Goal: Information Seeking & Learning: Learn about a topic

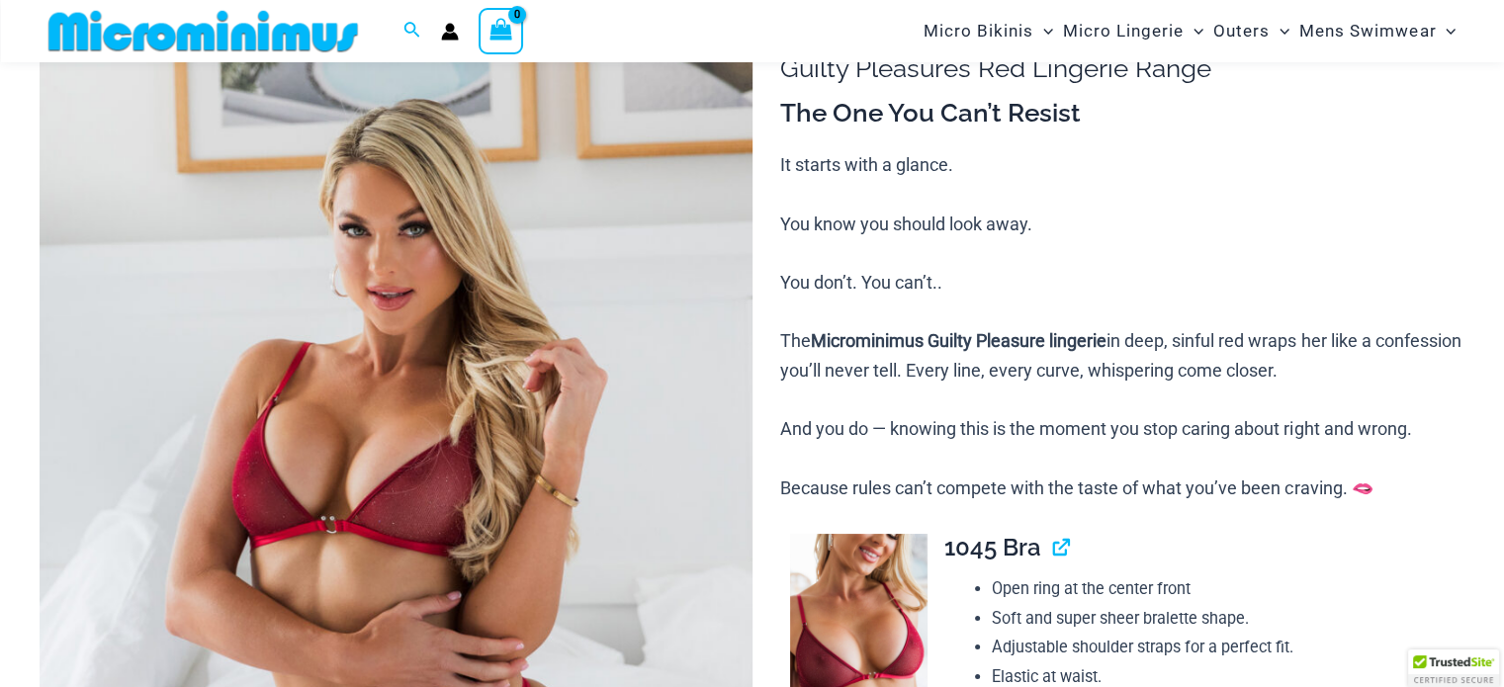
scroll to position [278, 0]
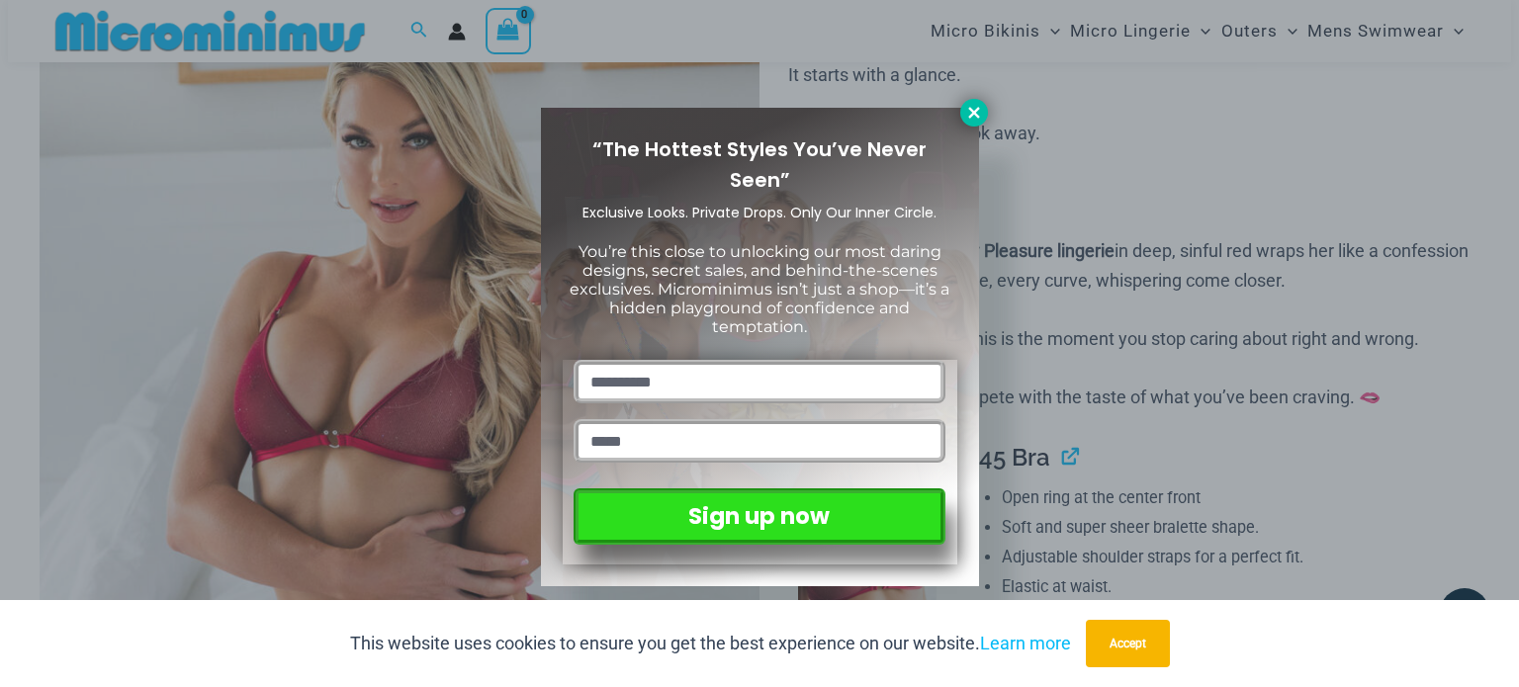
click at [966, 108] on icon at bounding box center [974, 113] width 18 height 18
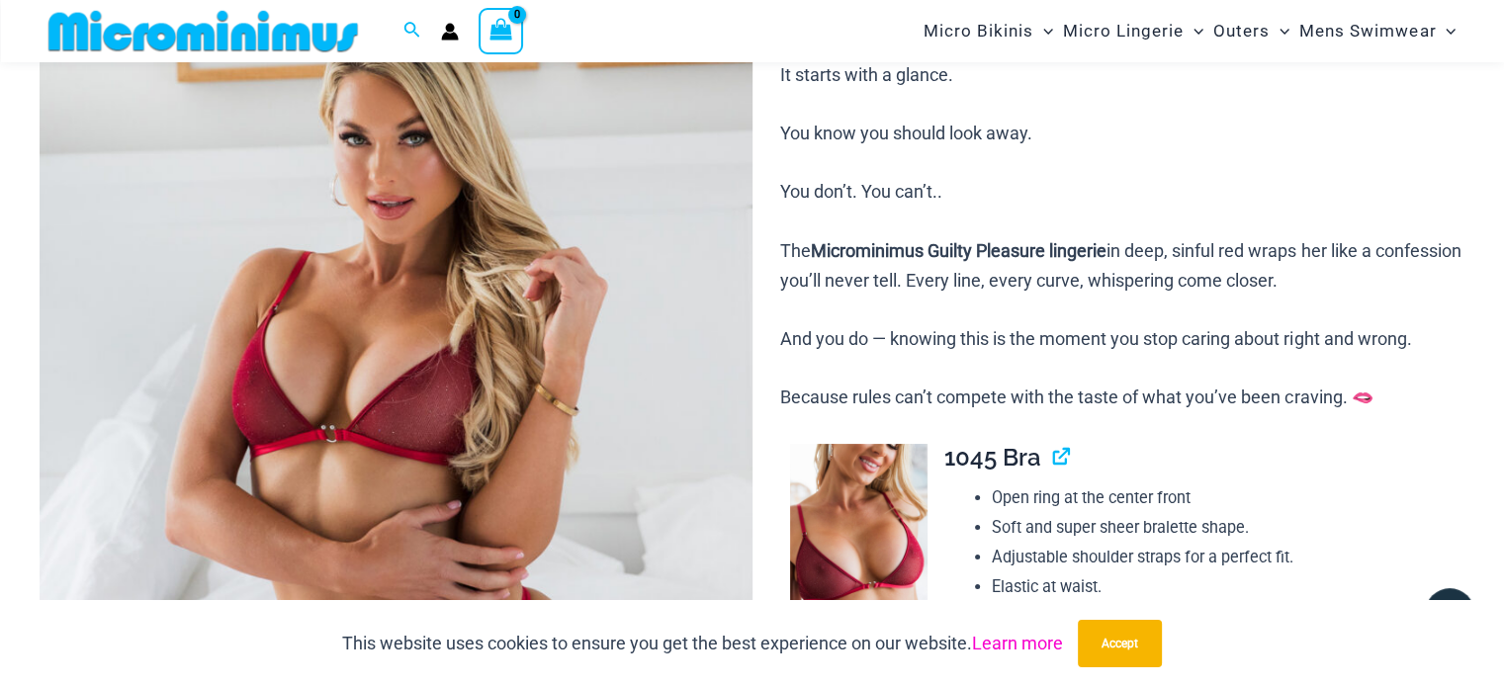
click at [1026, 633] on link "Learn more" at bounding box center [1017, 643] width 91 height 21
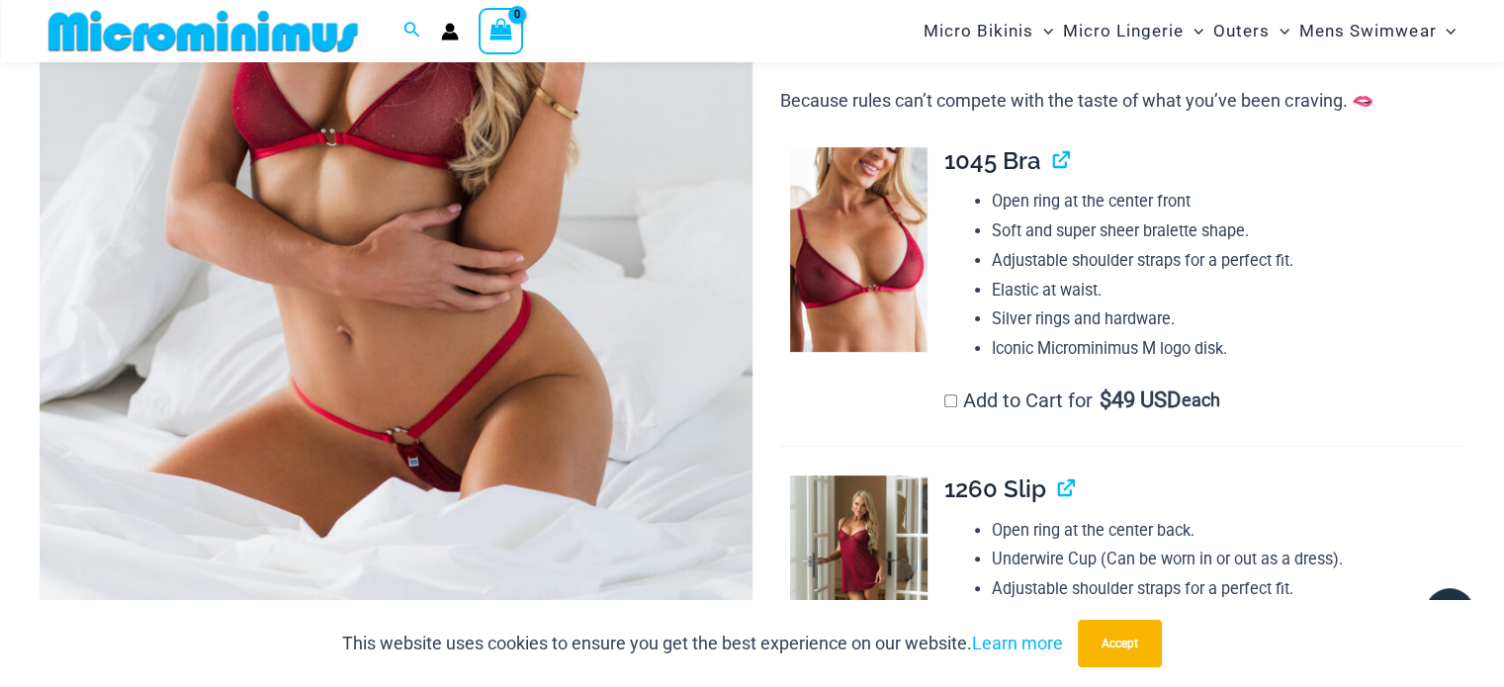
scroll to position [673, 0]
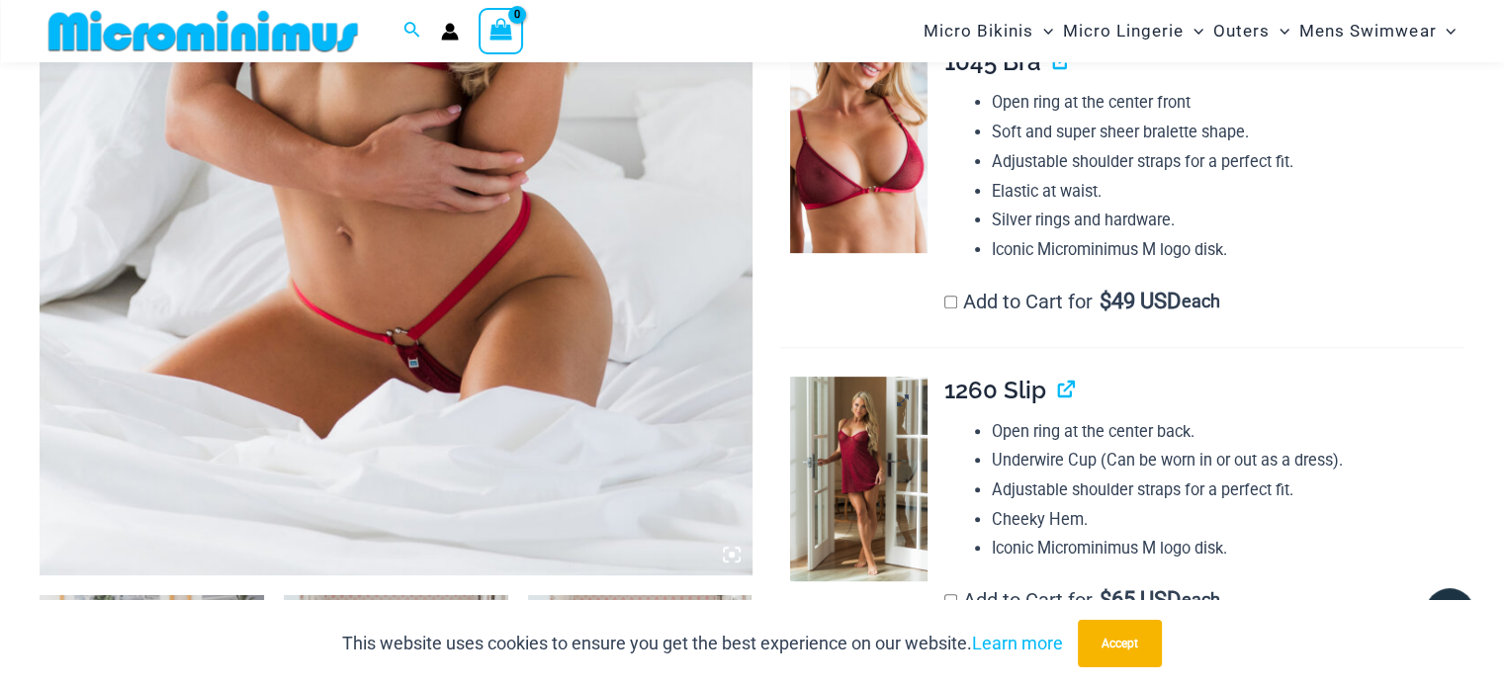
click at [862, 477] on img at bounding box center [858, 479] width 136 height 205
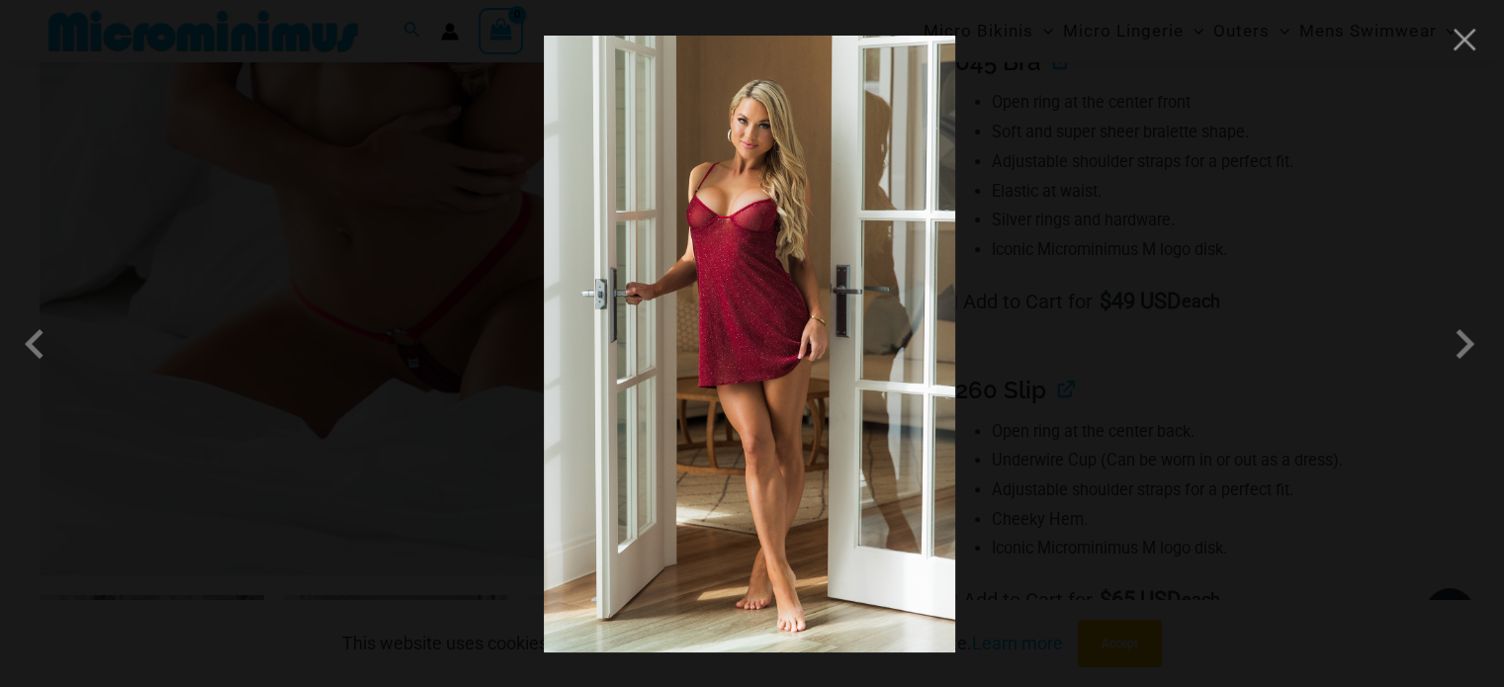
click at [786, 345] on img at bounding box center [749, 344] width 411 height 617
click at [977, 397] on div at bounding box center [752, 343] width 1504 height 687
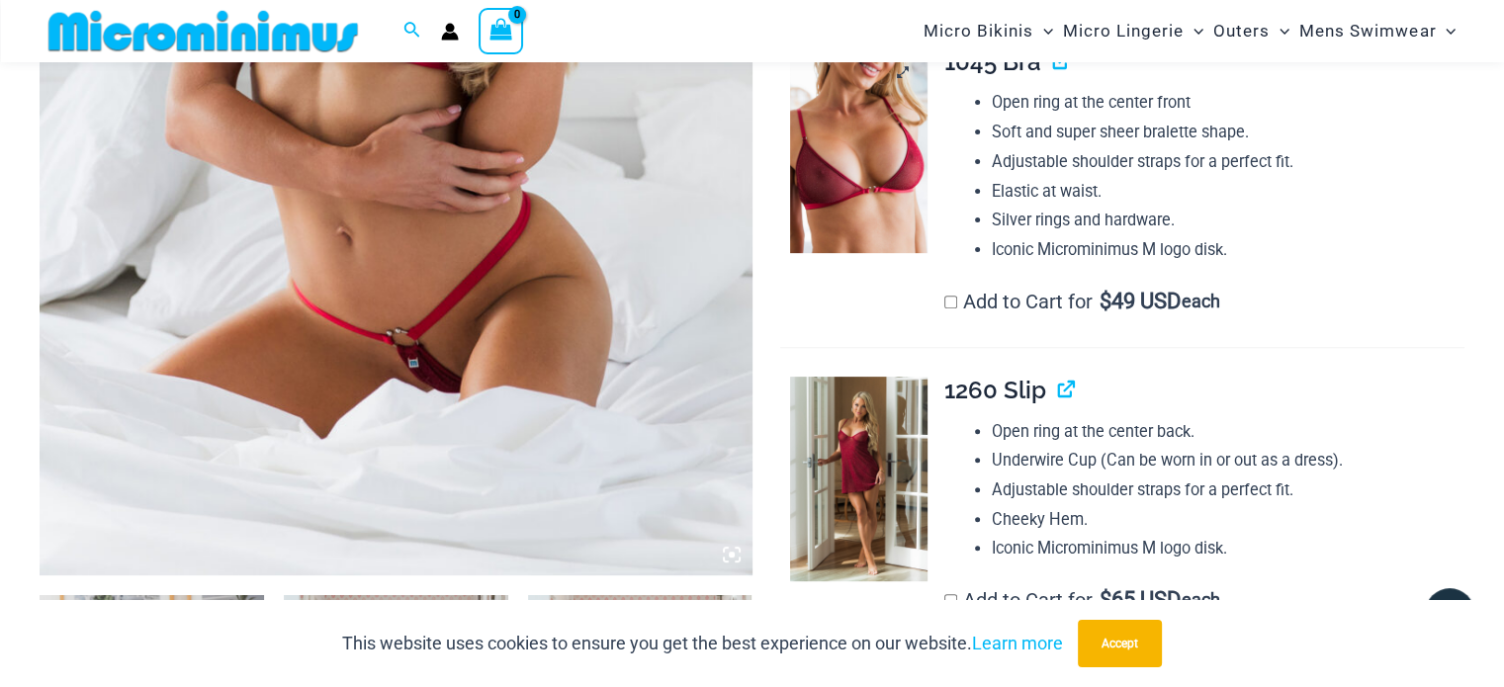
click at [883, 165] on img at bounding box center [858, 150] width 136 height 205
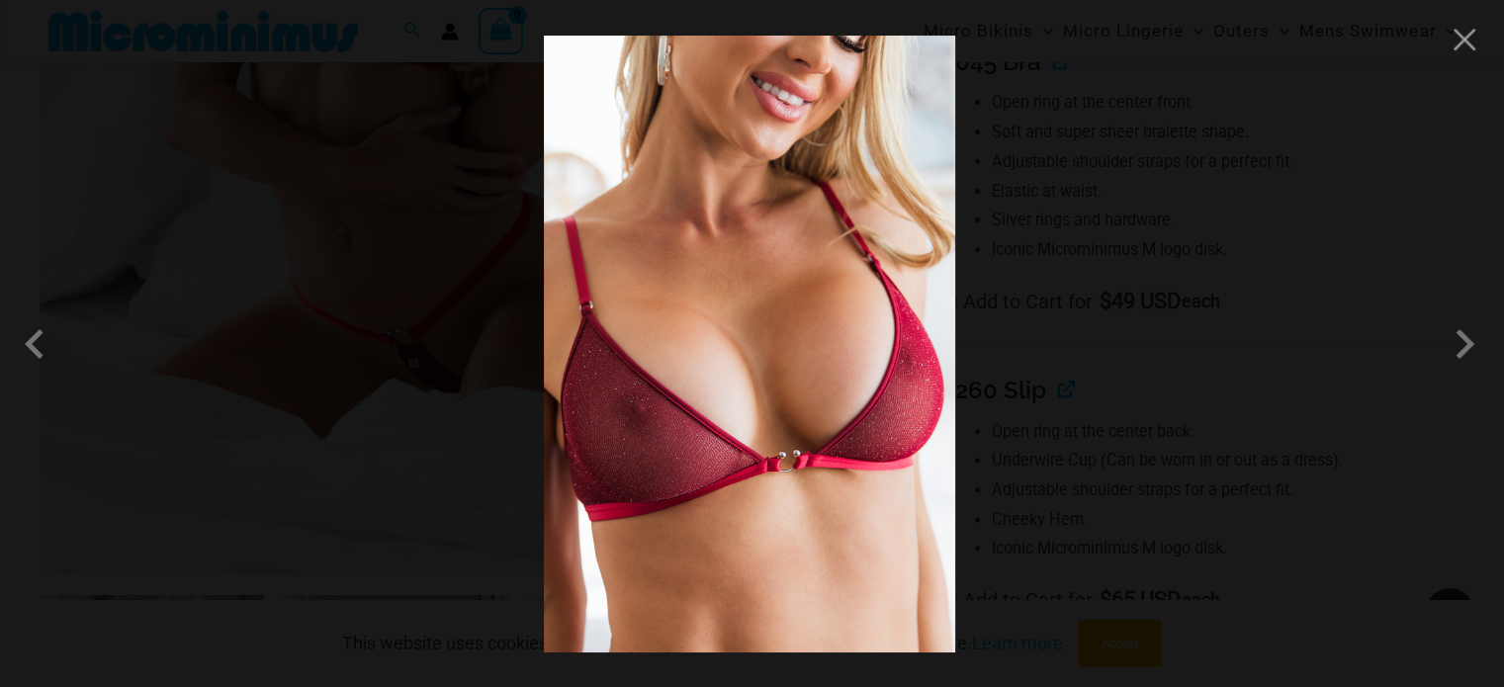
click at [1043, 250] on div at bounding box center [752, 343] width 1504 height 687
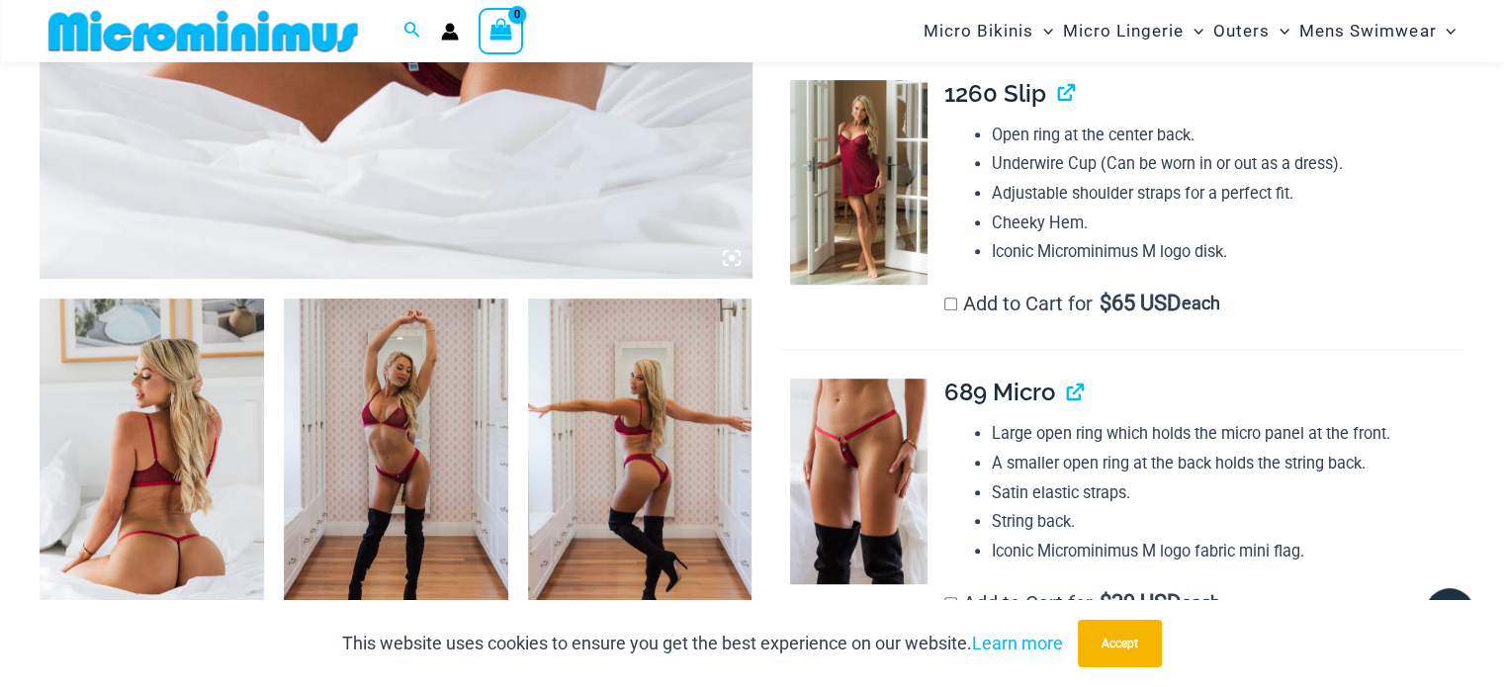
scroll to position [1069, 0]
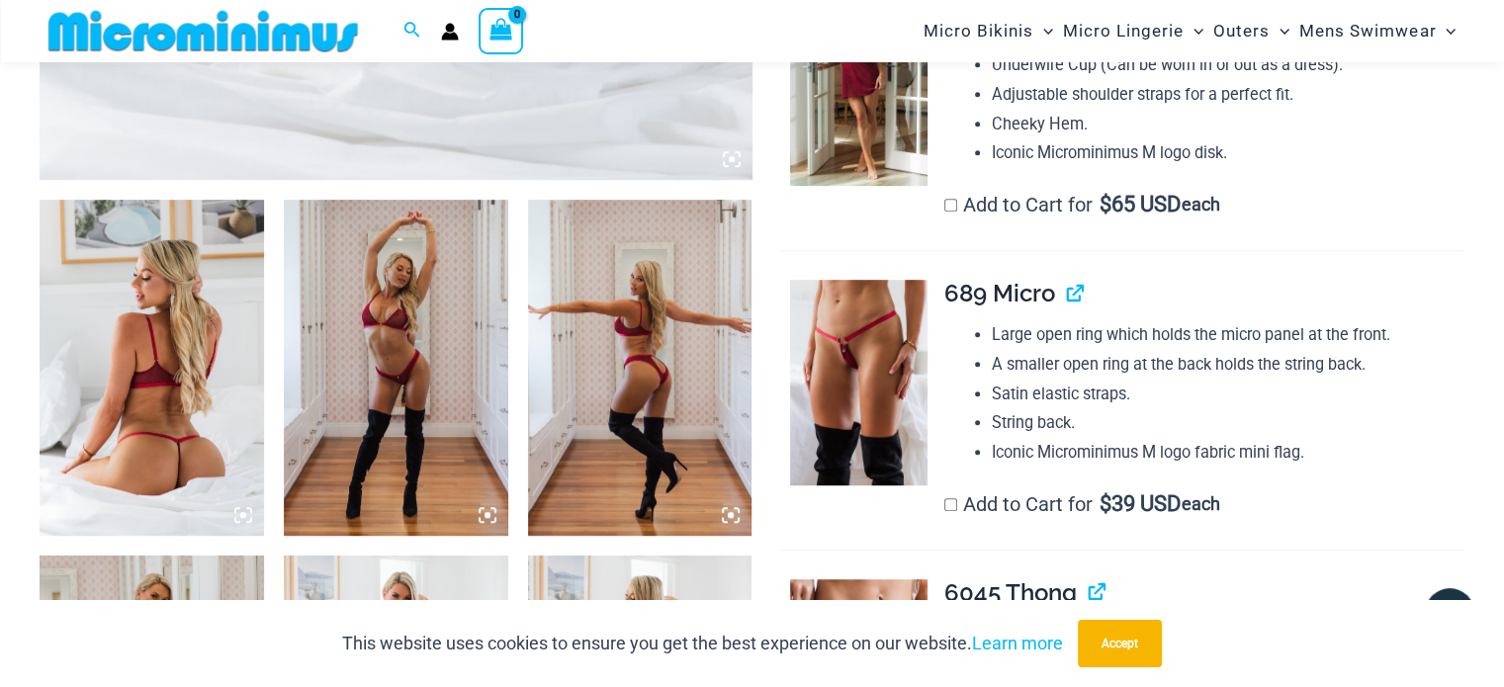
click at [156, 352] on img at bounding box center [152, 368] width 224 height 336
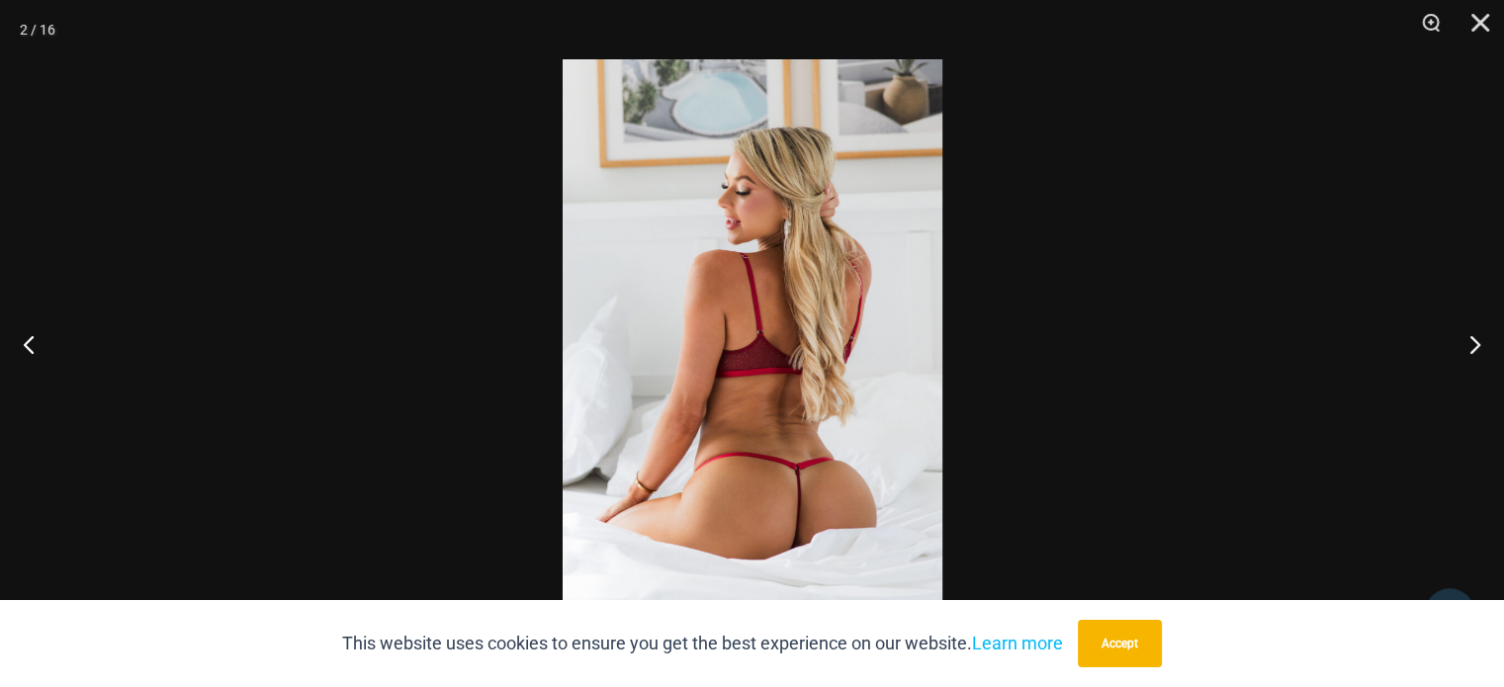
click at [746, 302] on img at bounding box center [753, 343] width 380 height 569
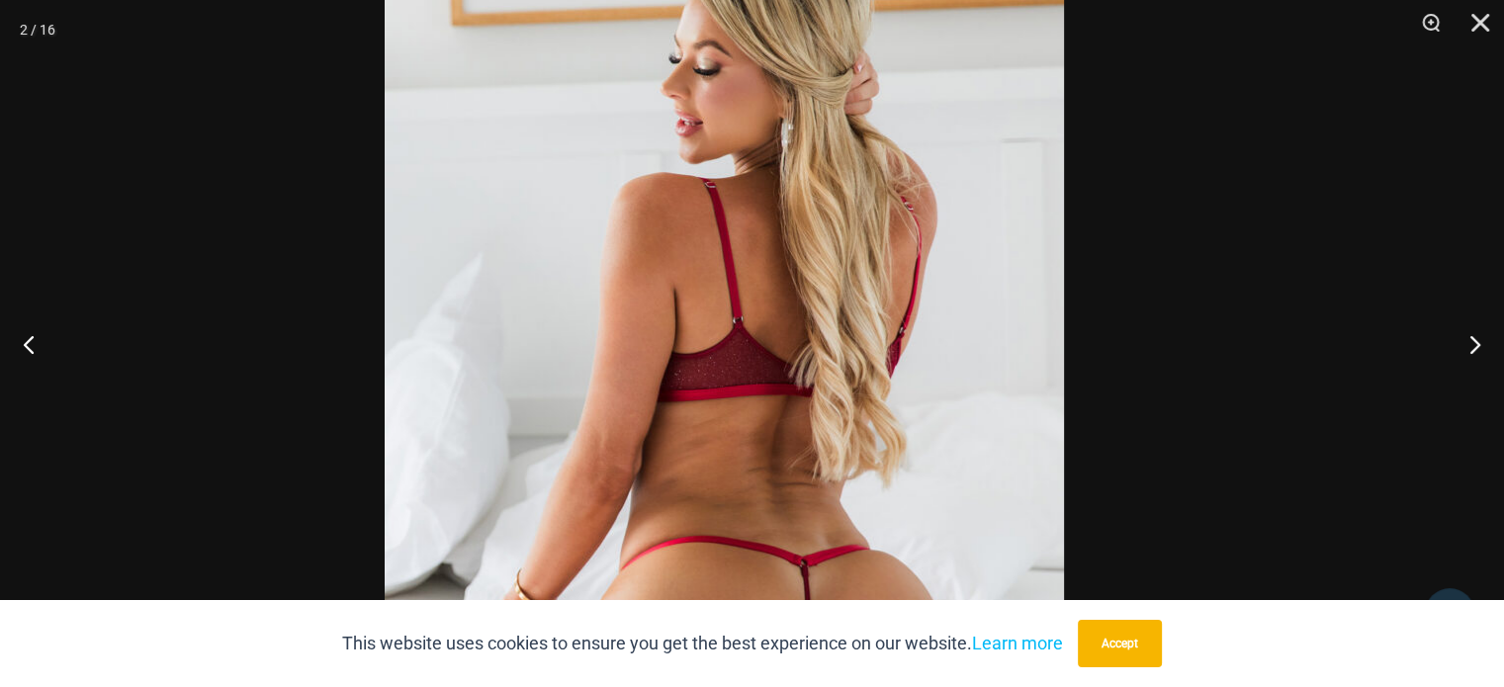
click at [826, 367] on img at bounding box center [724, 341] width 679 height 1018
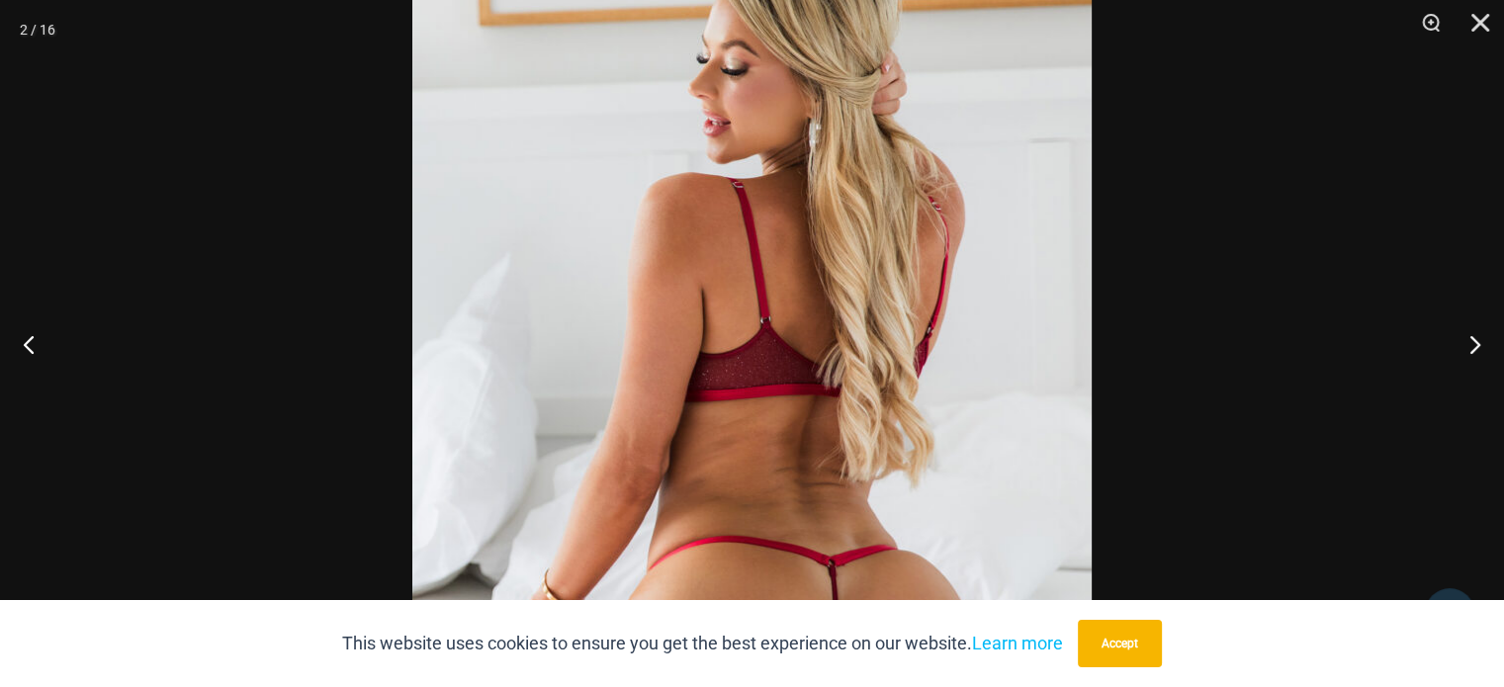
click at [955, 293] on img at bounding box center [751, 341] width 679 height 1018
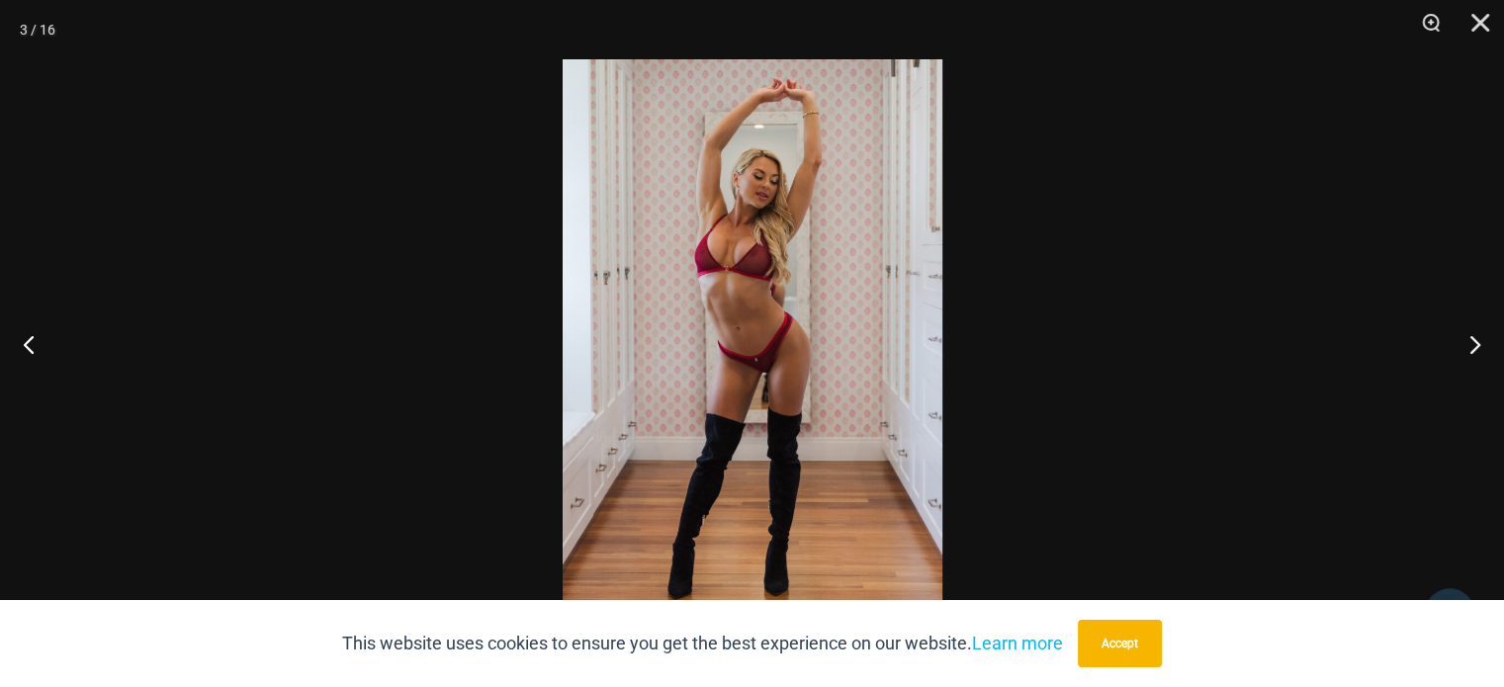
click at [783, 355] on img at bounding box center [753, 343] width 380 height 569
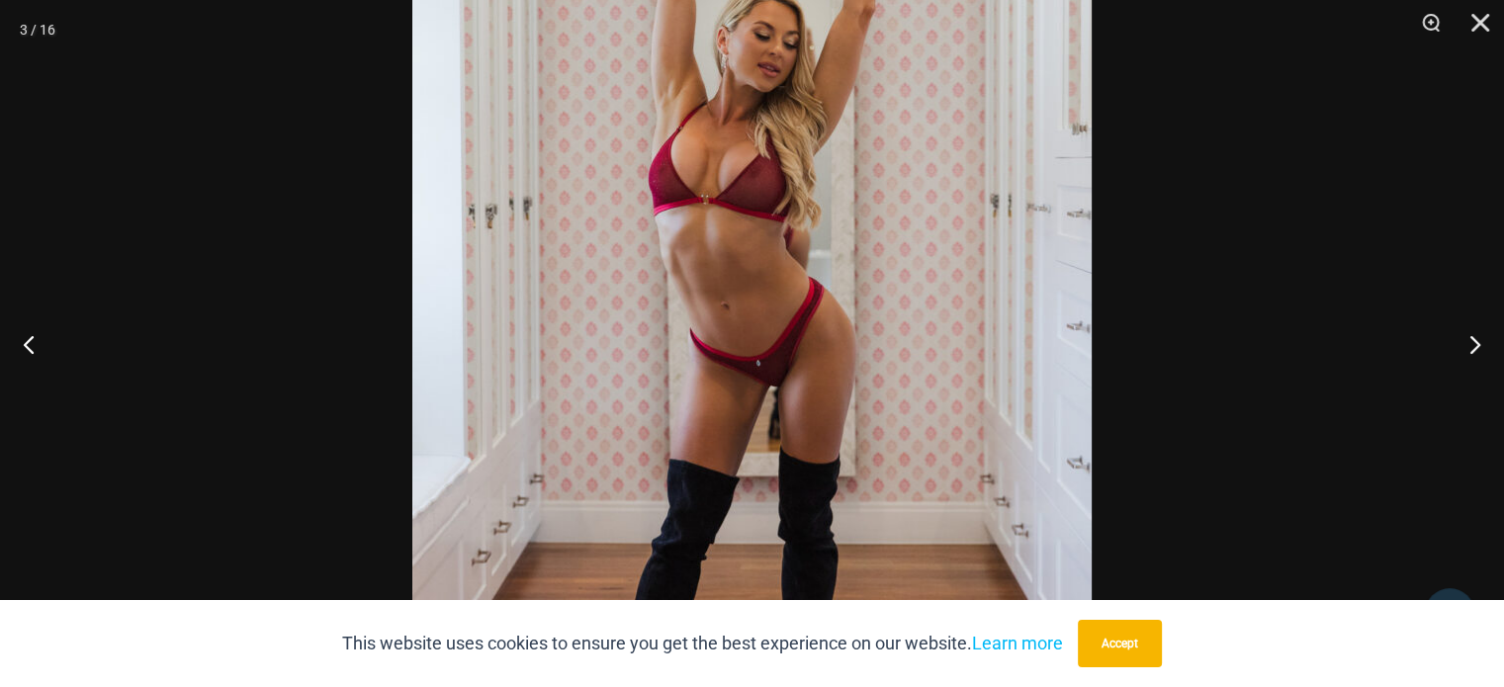
click at [1230, 308] on div at bounding box center [752, 343] width 1504 height 687
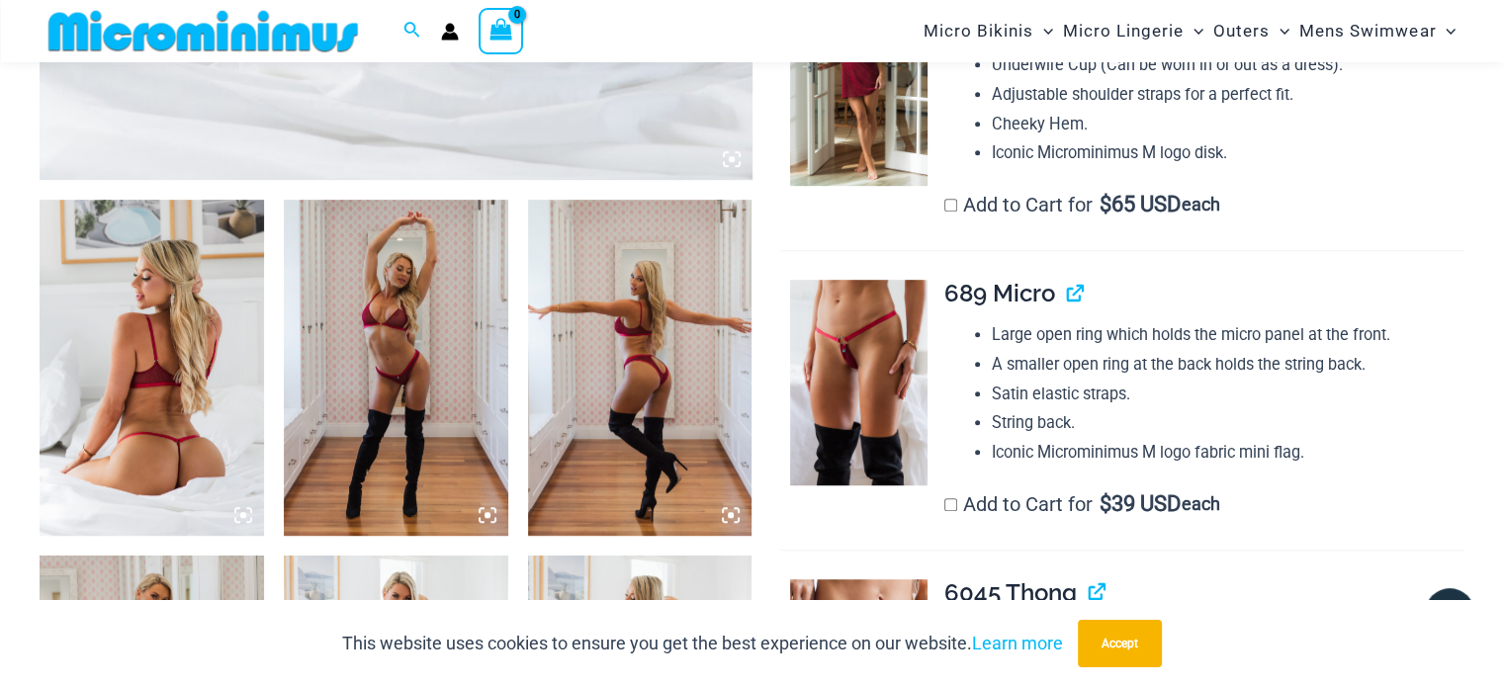
click at [638, 345] on img at bounding box center [640, 368] width 224 height 336
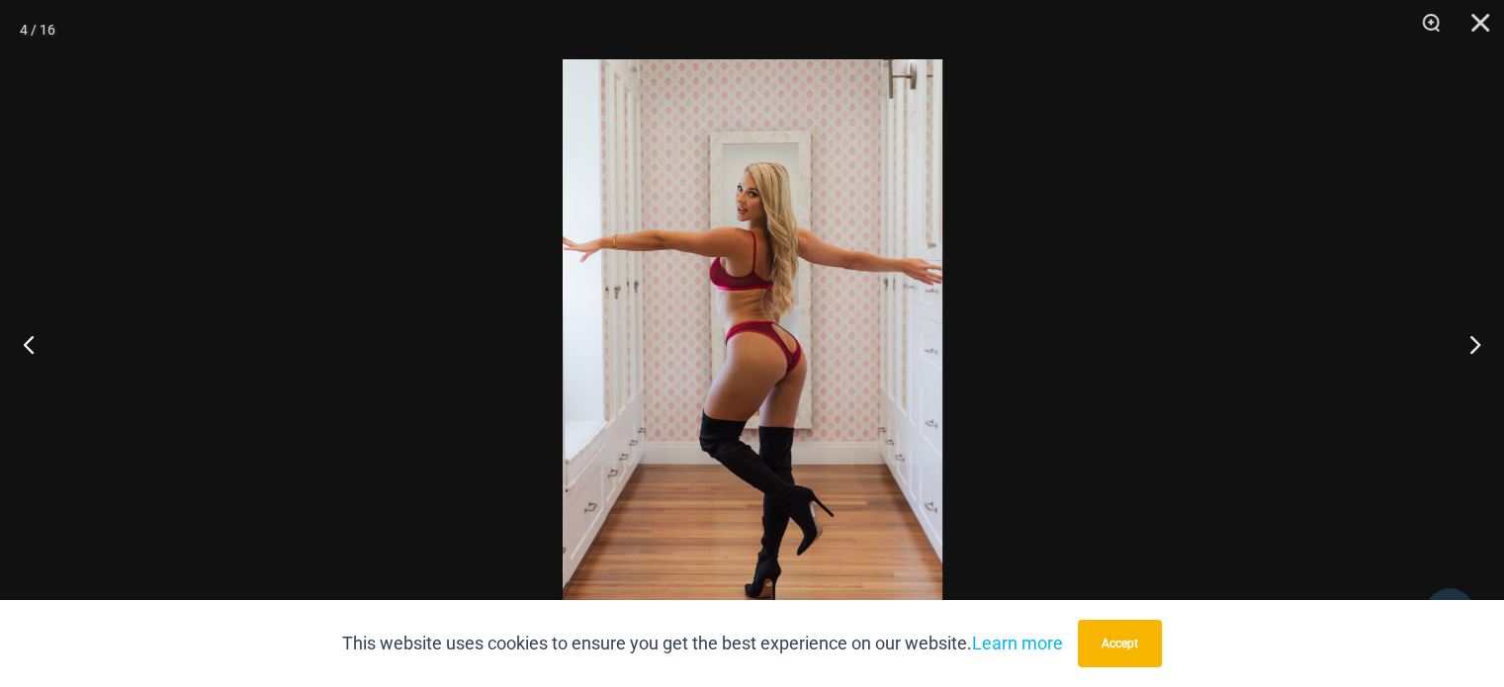
click at [658, 351] on img at bounding box center [753, 343] width 380 height 569
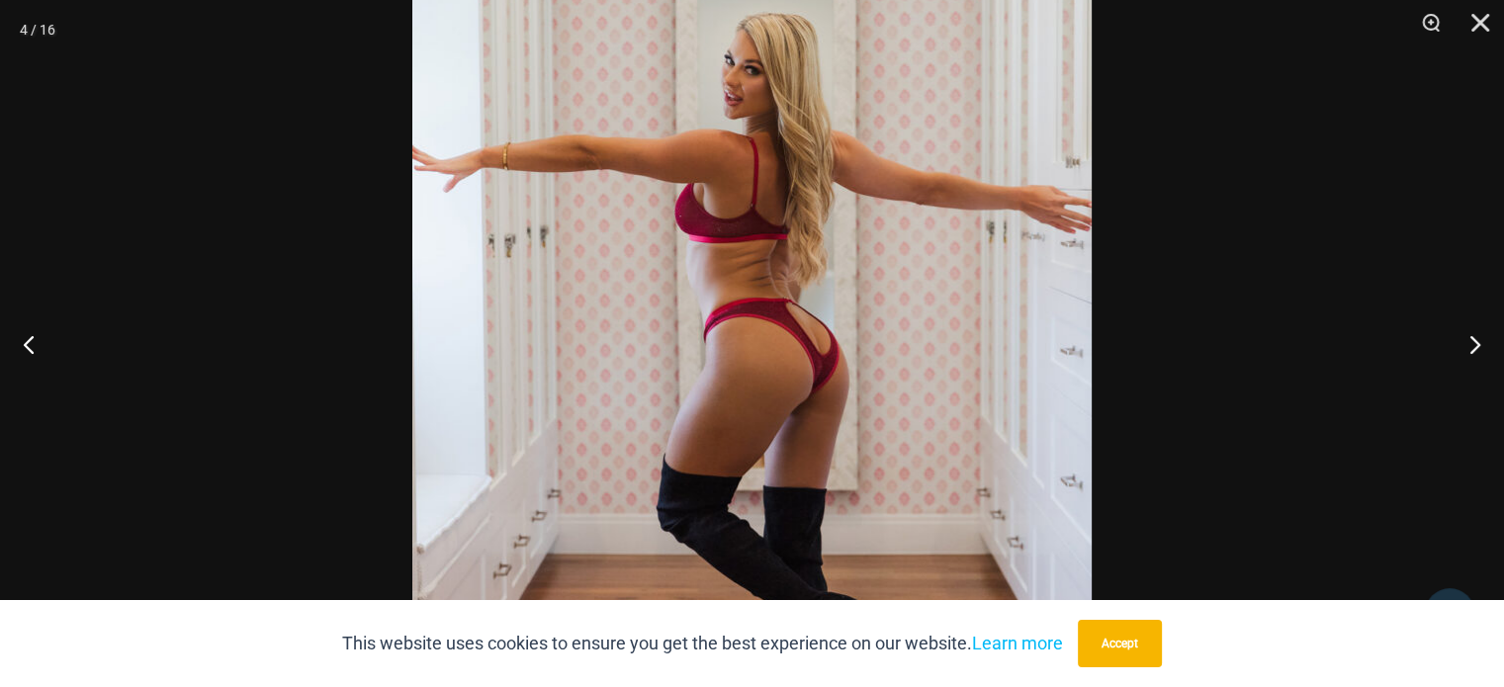
click at [612, 380] on img at bounding box center [751, 338] width 679 height 1018
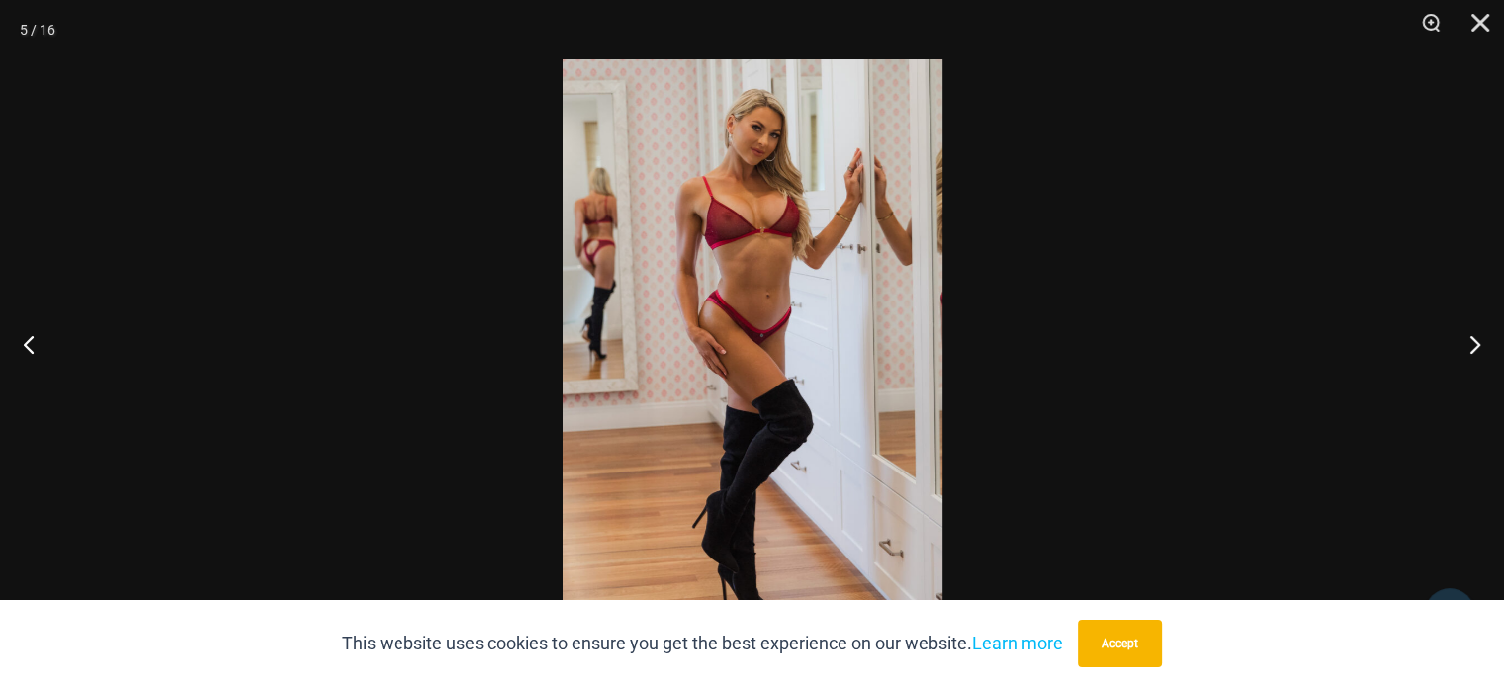
click at [690, 395] on img at bounding box center [753, 343] width 380 height 569
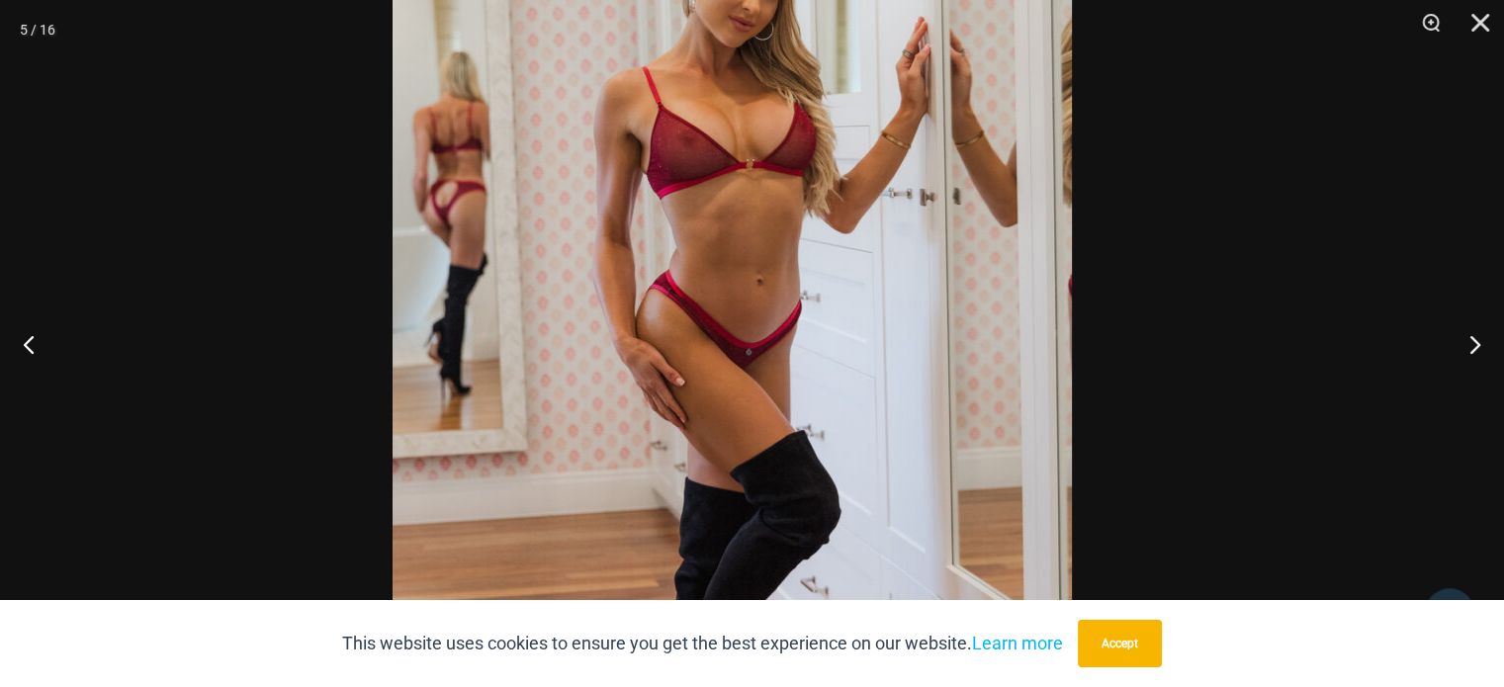
click at [641, 377] on img at bounding box center [732, 367] width 679 height 1018
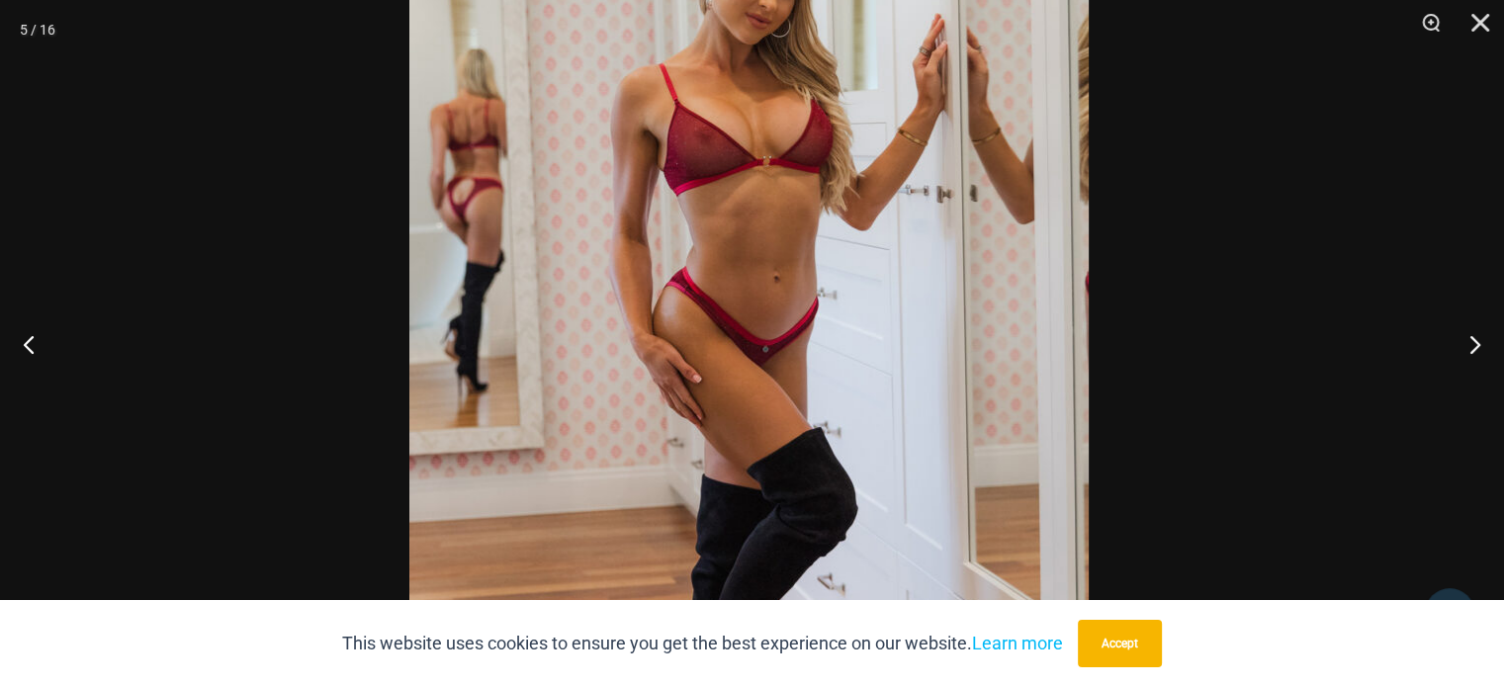
click at [641, 377] on img at bounding box center [748, 364] width 679 height 1018
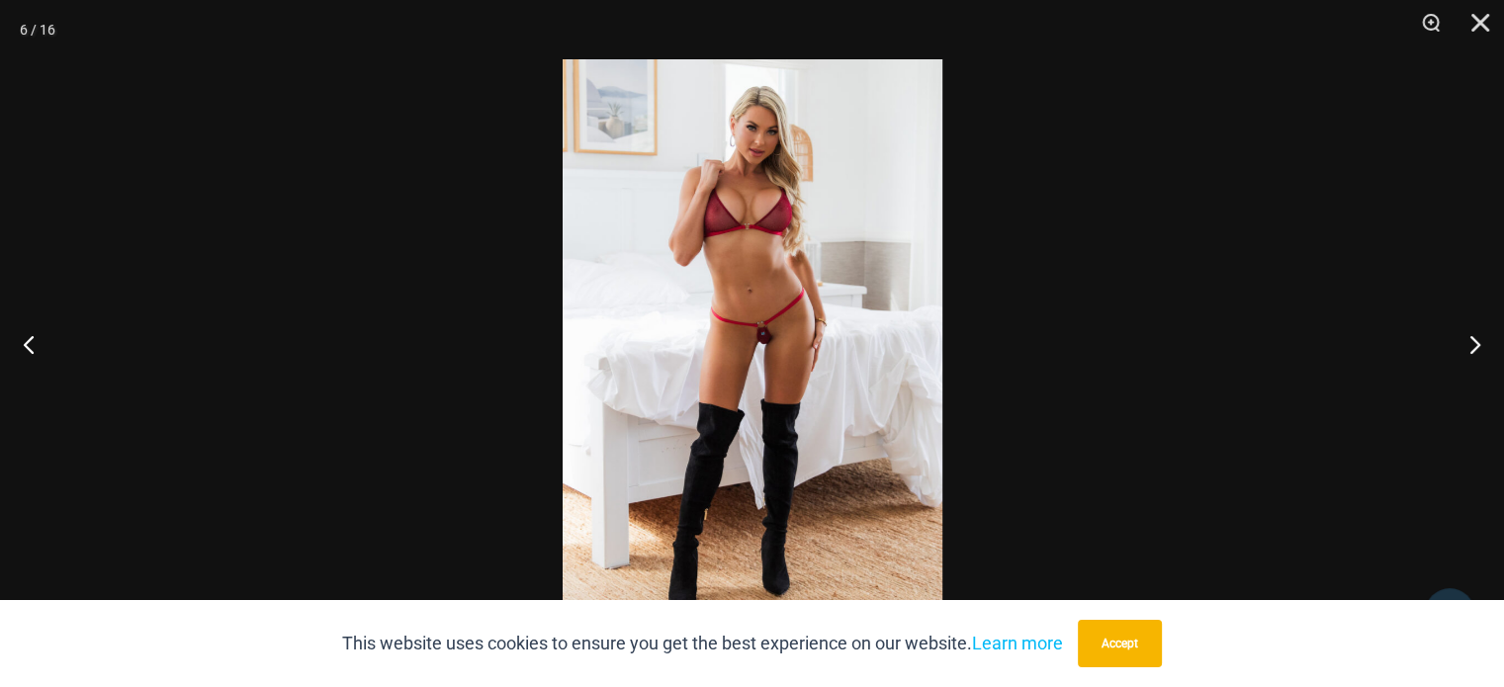
click at [741, 363] on img at bounding box center [753, 343] width 380 height 569
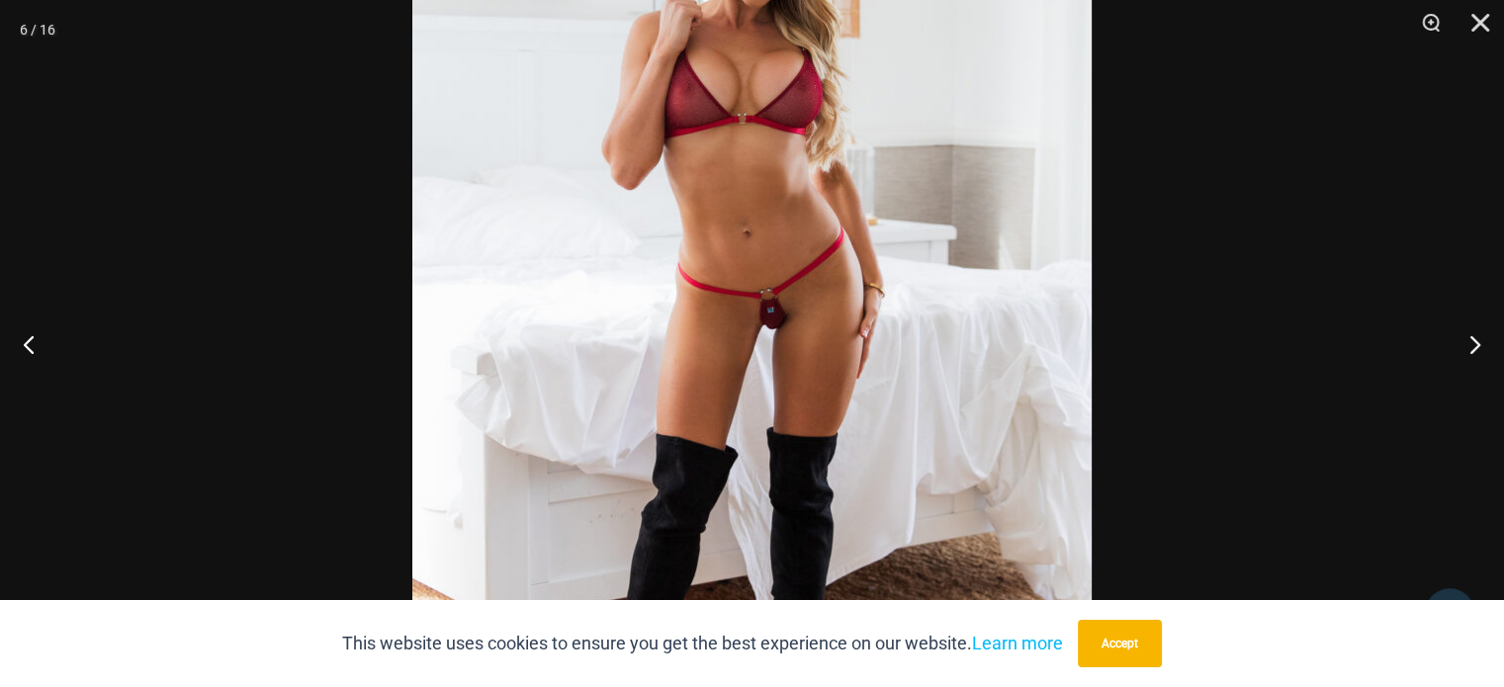
click at [593, 402] on img at bounding box center [751, 328] width 679 height 1018
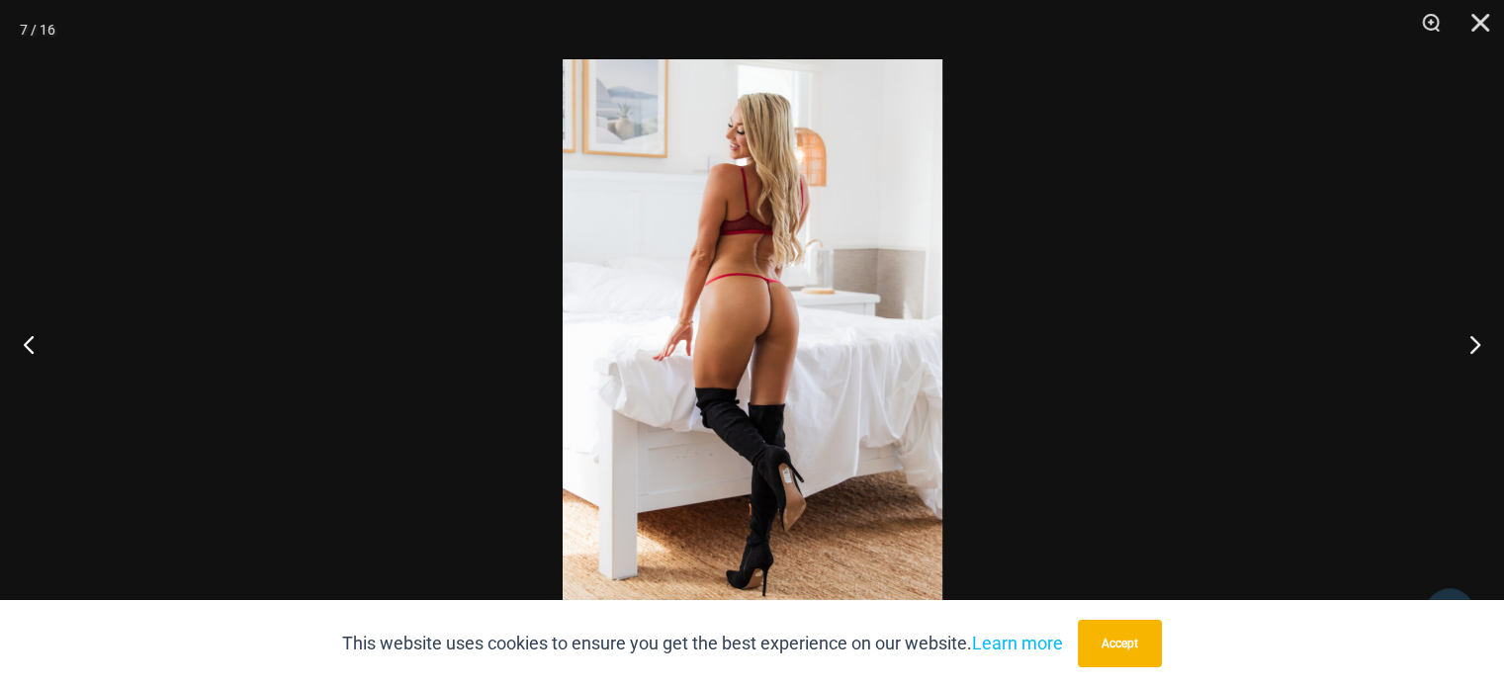
click at [678, 393] on img at bounding box center [753, 343] width 380 height 569
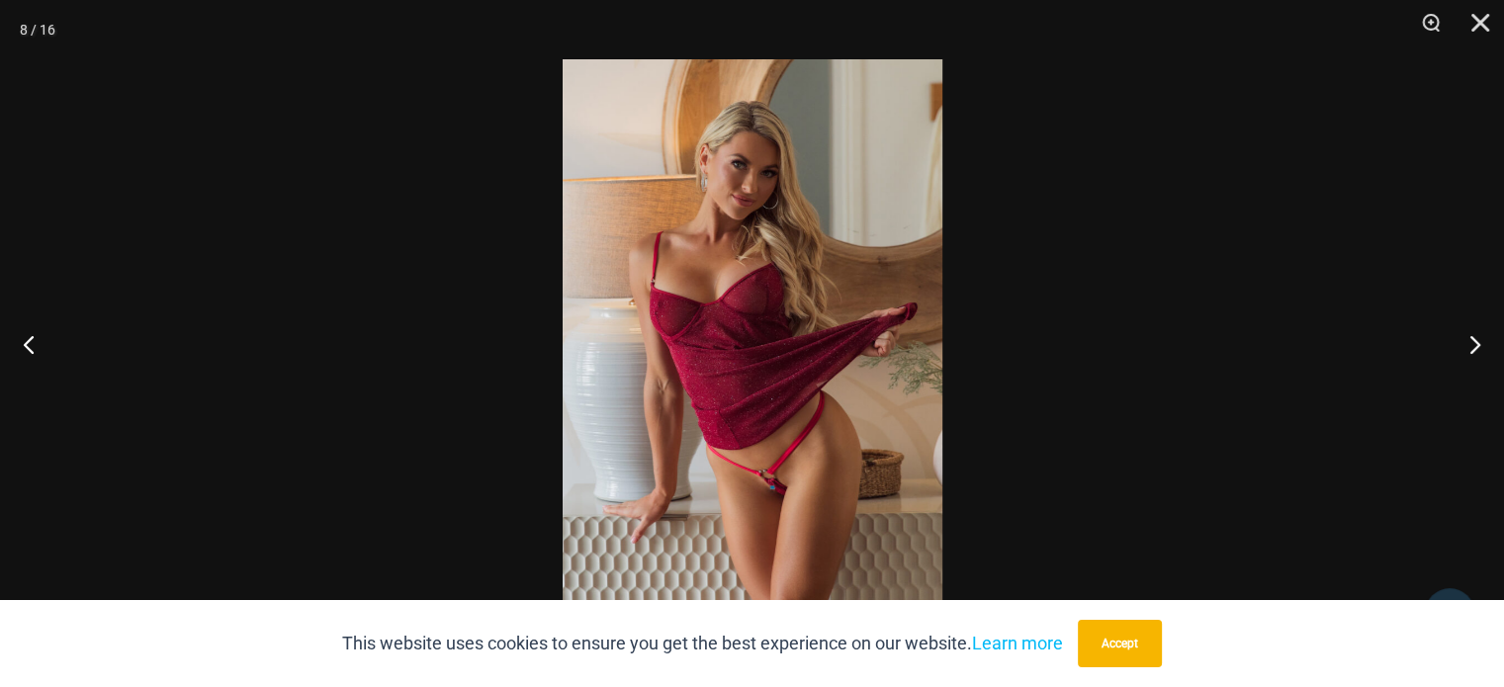
click at [713, 414] on img at bounding box center [753, 343] width 380 height 569
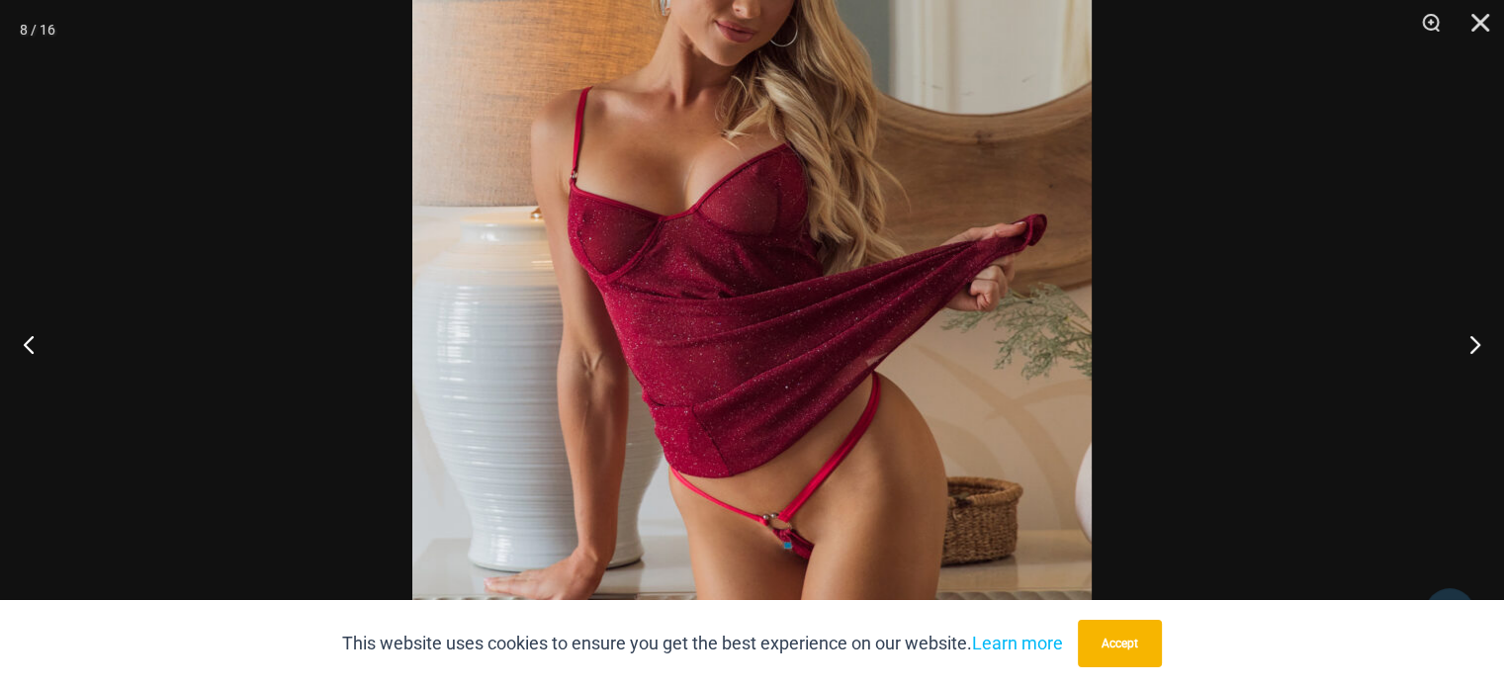
click at [671, 418] on img at bounding box center [751, 288] width 679 height 1018
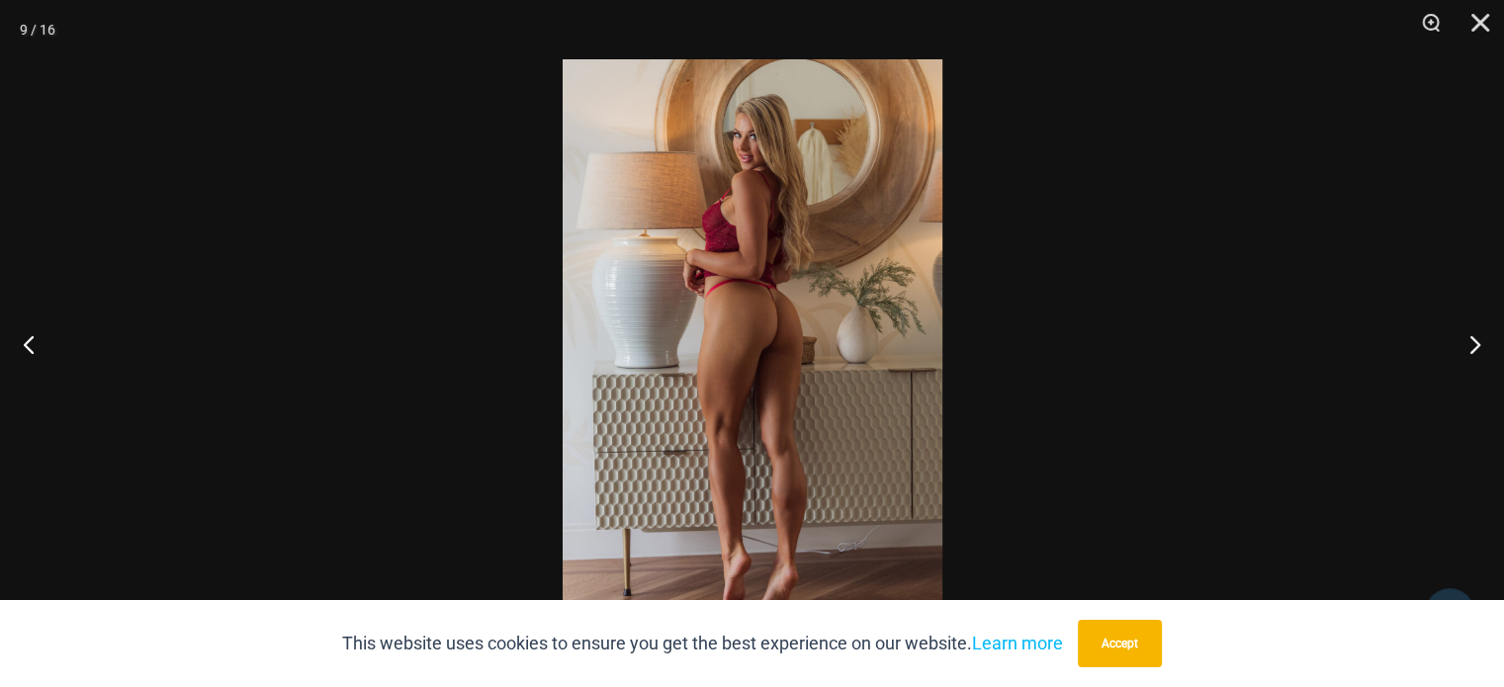
click at [723, 408] on img at bounding box center [753, 343] width 380 height 569
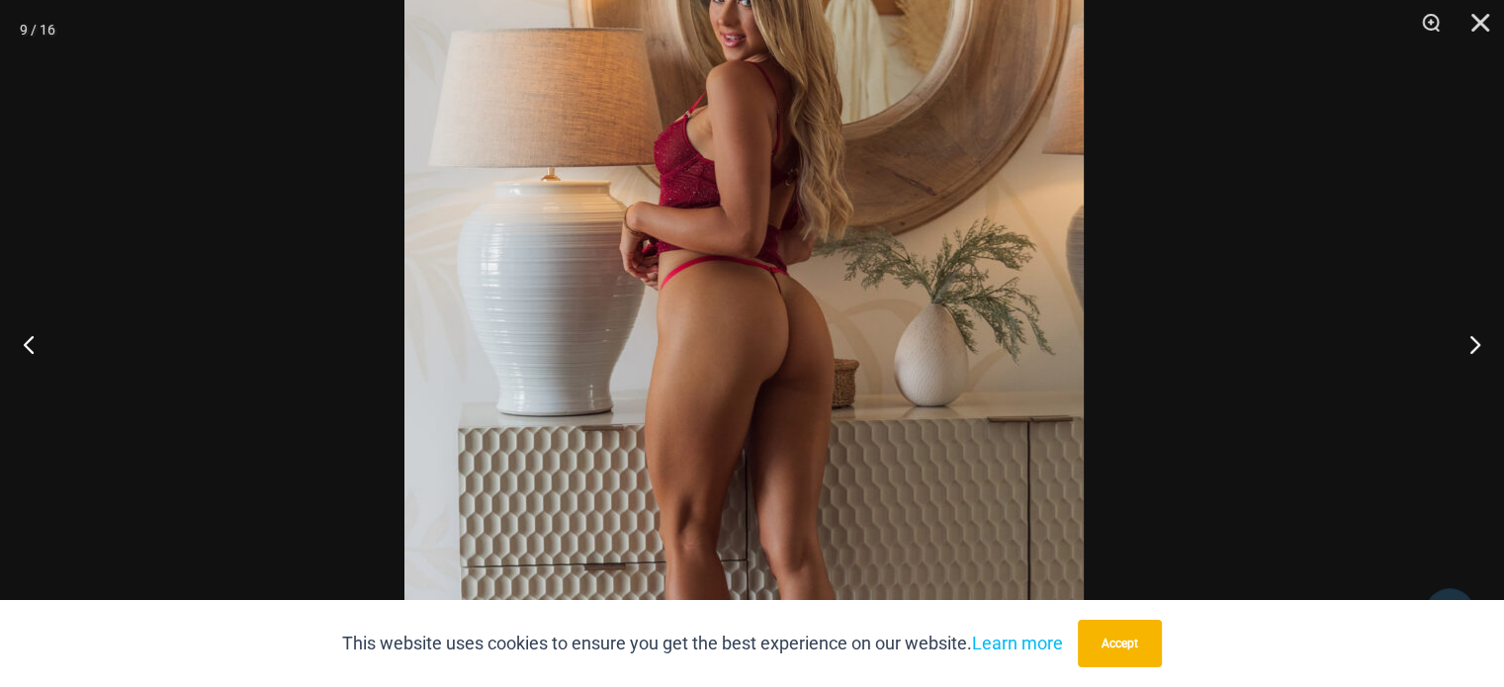
click at [599, 480] on img at bounding box center [743, 372] width 679 height 1018
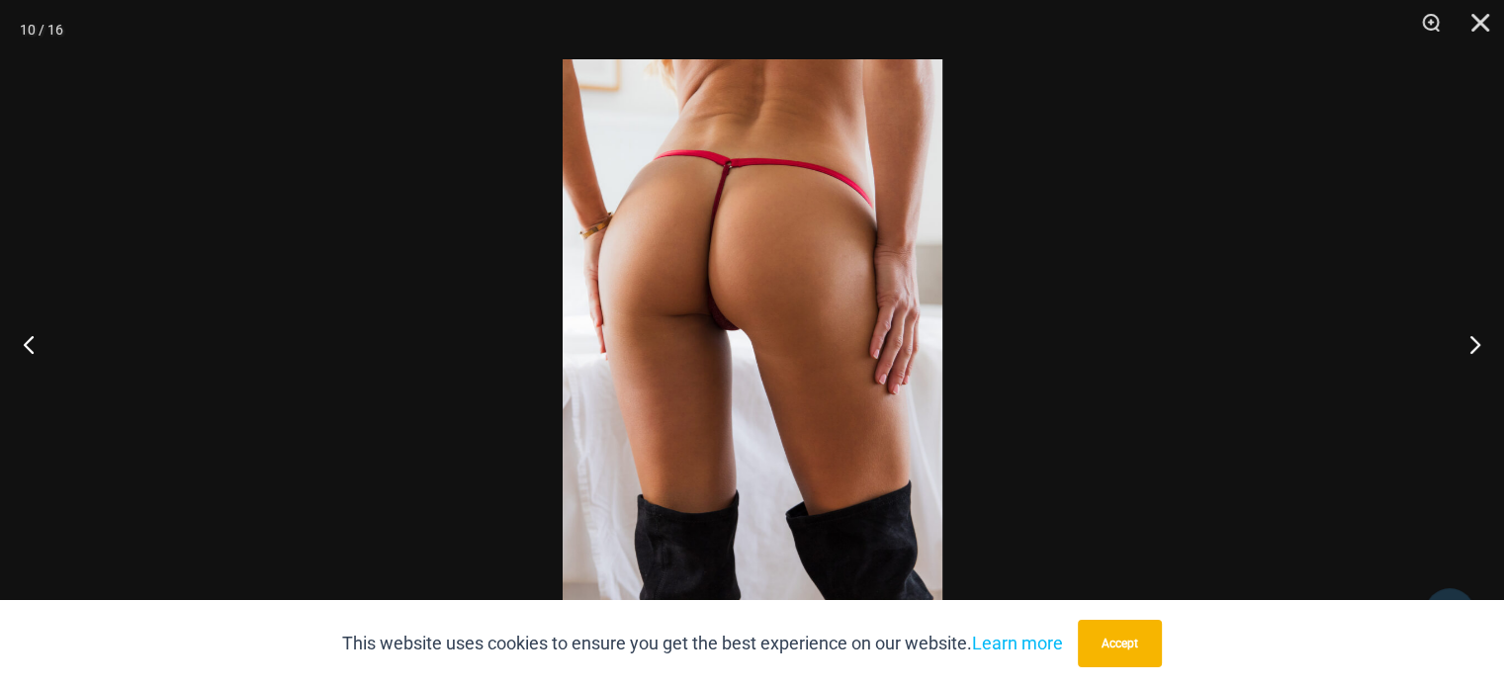
click at [730, 450] on img at bounding box center [753, 343] width 380 height 569
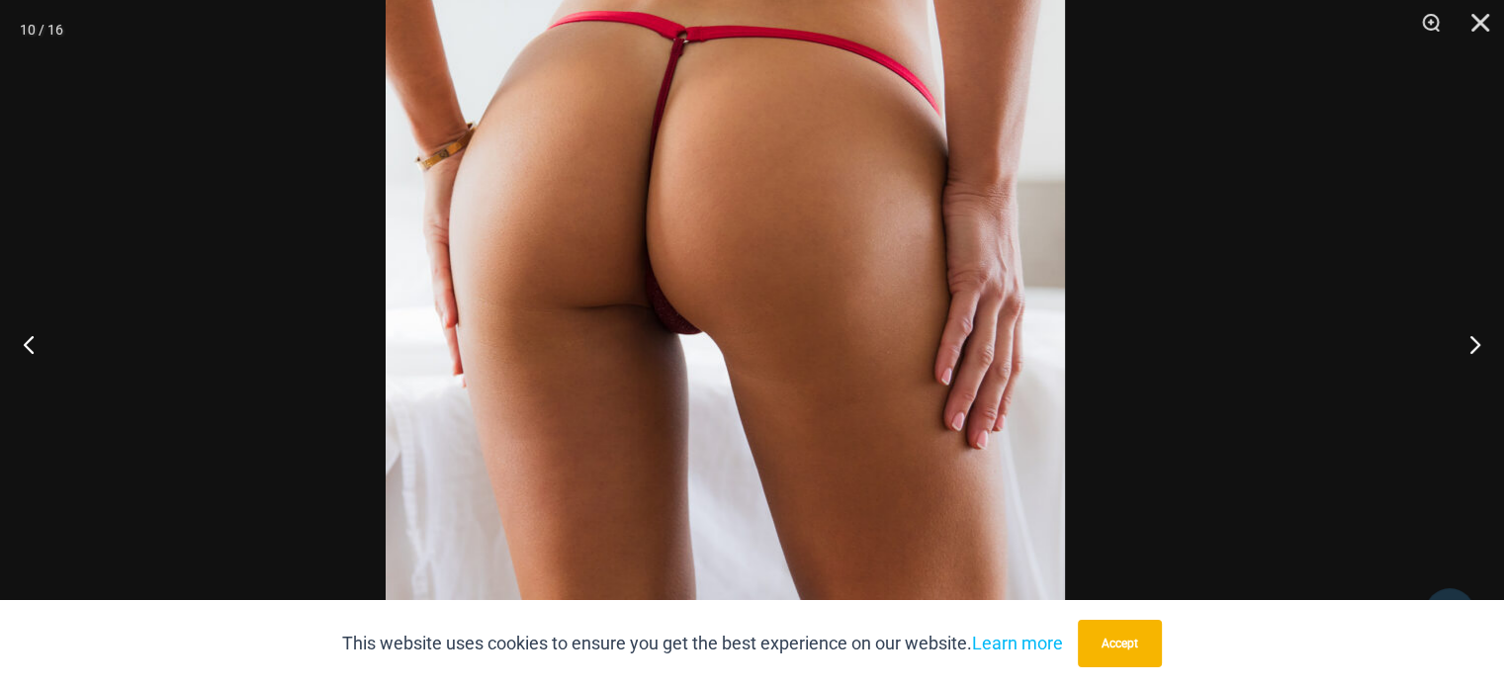
click at [694, 493] on img at bounding box center [725, 358] width 679 height 1018
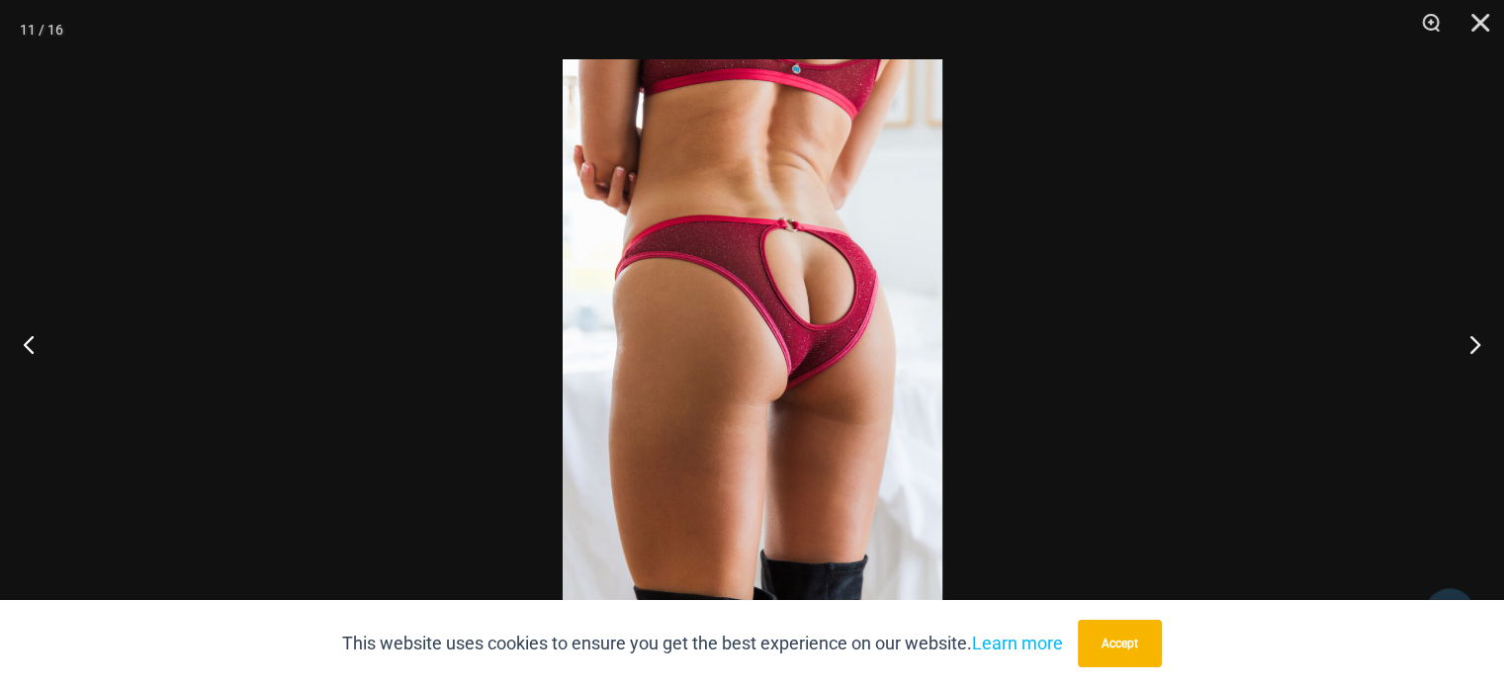
click at [786, 460] on img at bounding box center [753, 343] width 380 height 569
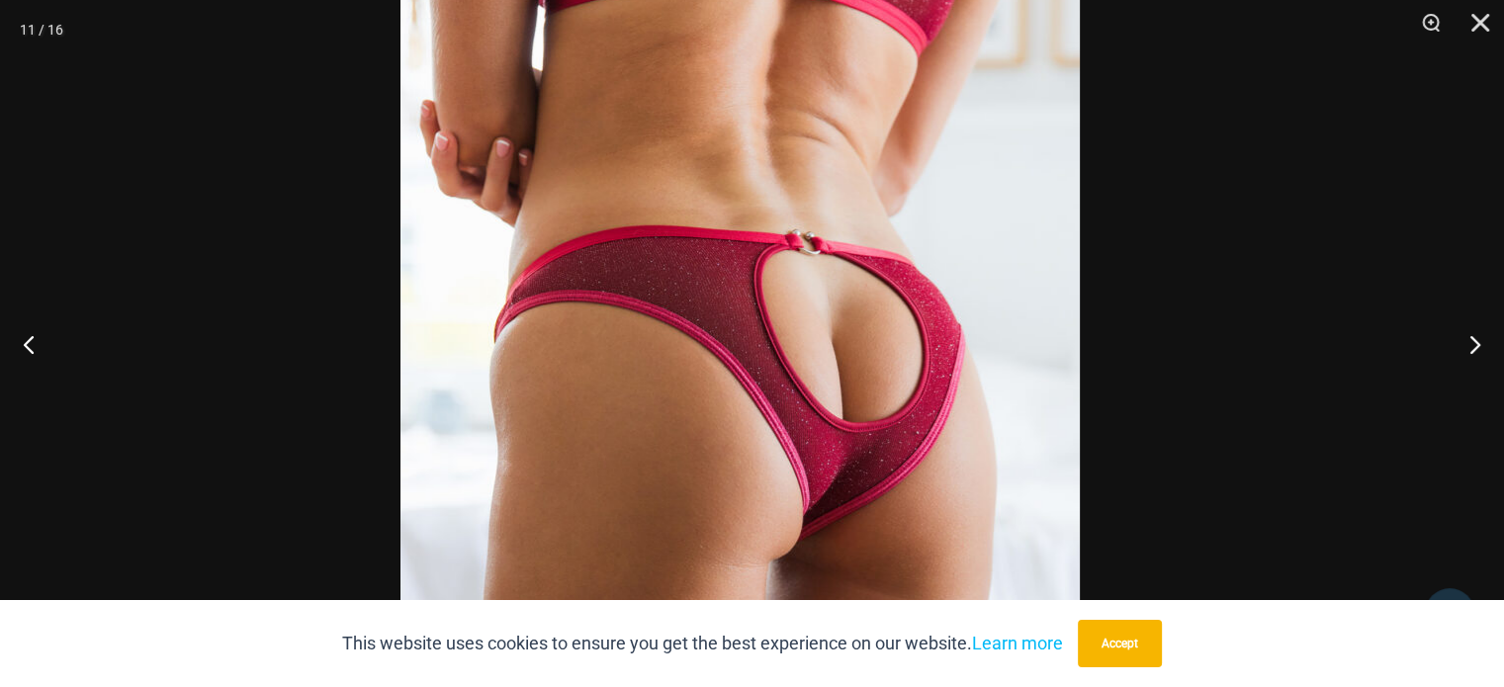
click at [638, 578] on img at bounding box center [739, 456] width 679 height 1018
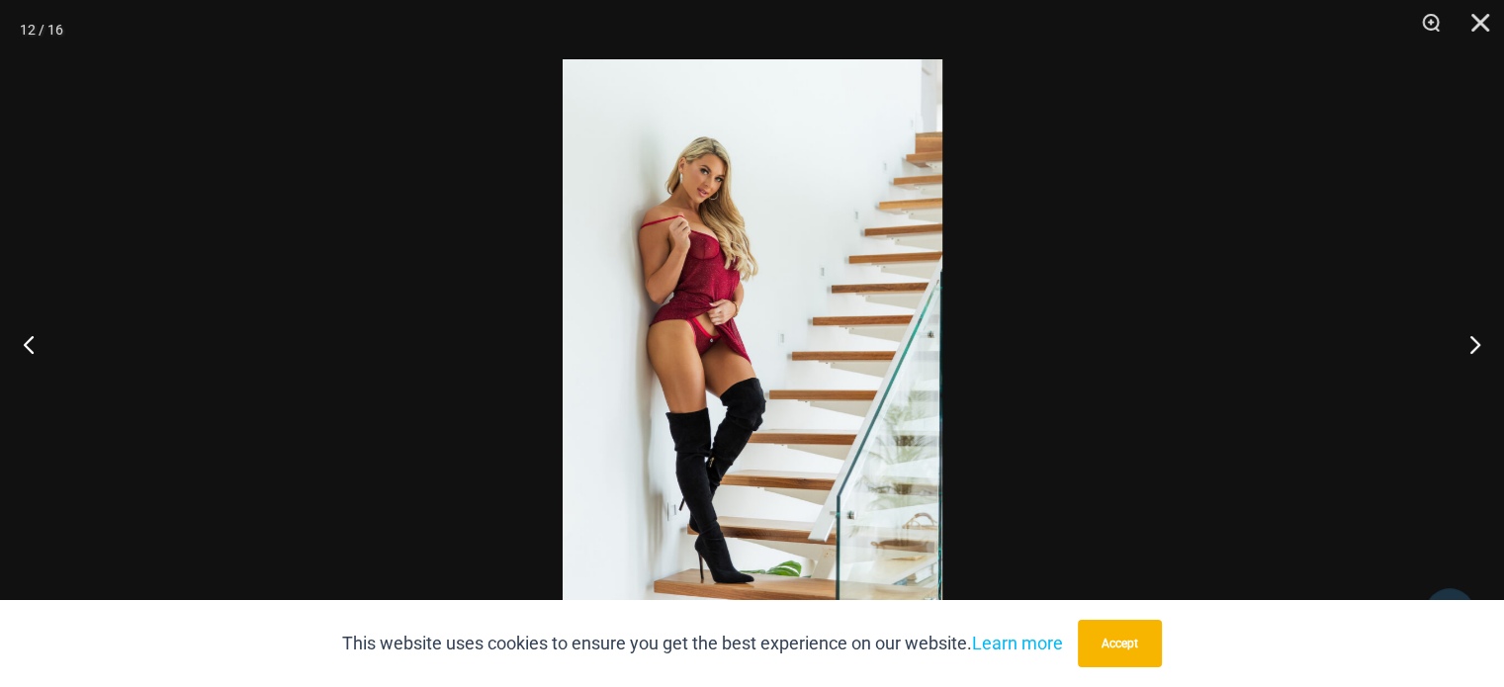
click at [734, 439] on img at bounding box center [753, 343] width 380 height 569
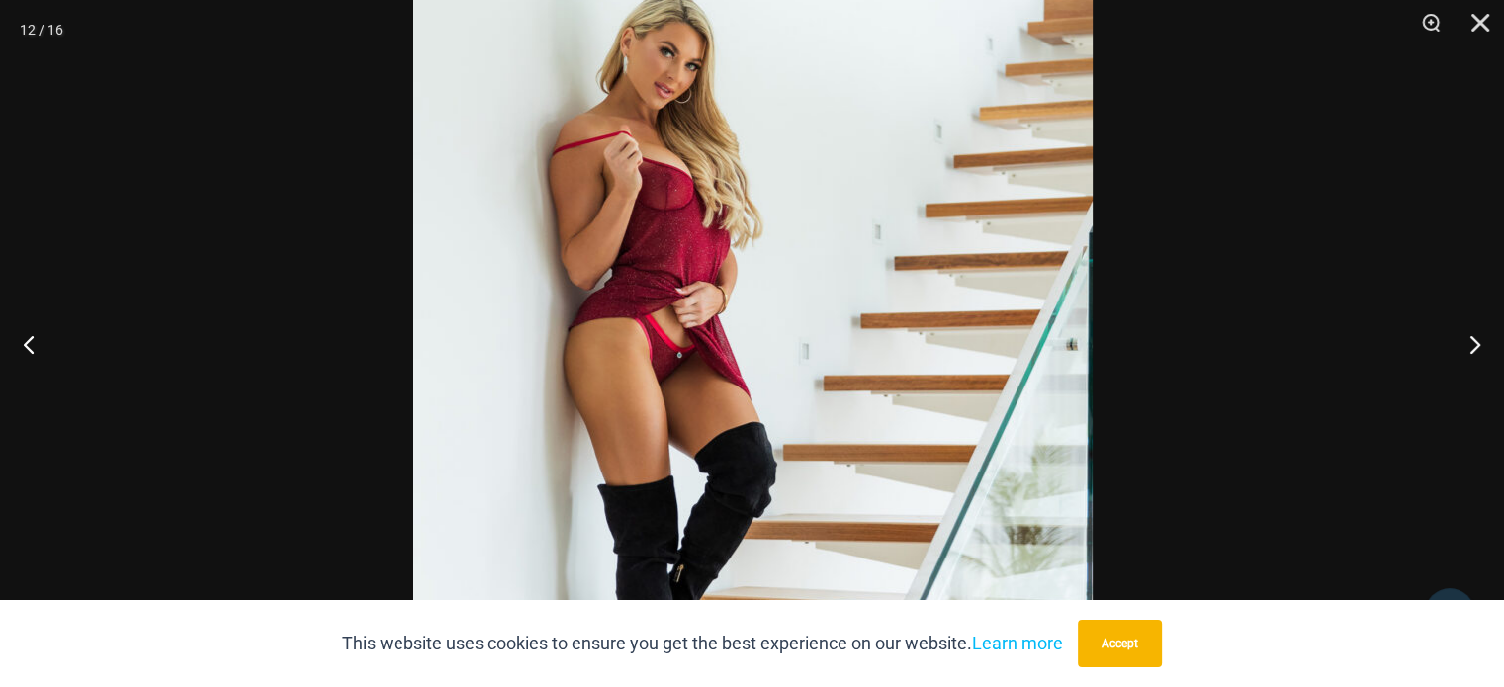
click at [701, 455] on img at bounding box center [752, 361] width 679 height 1018
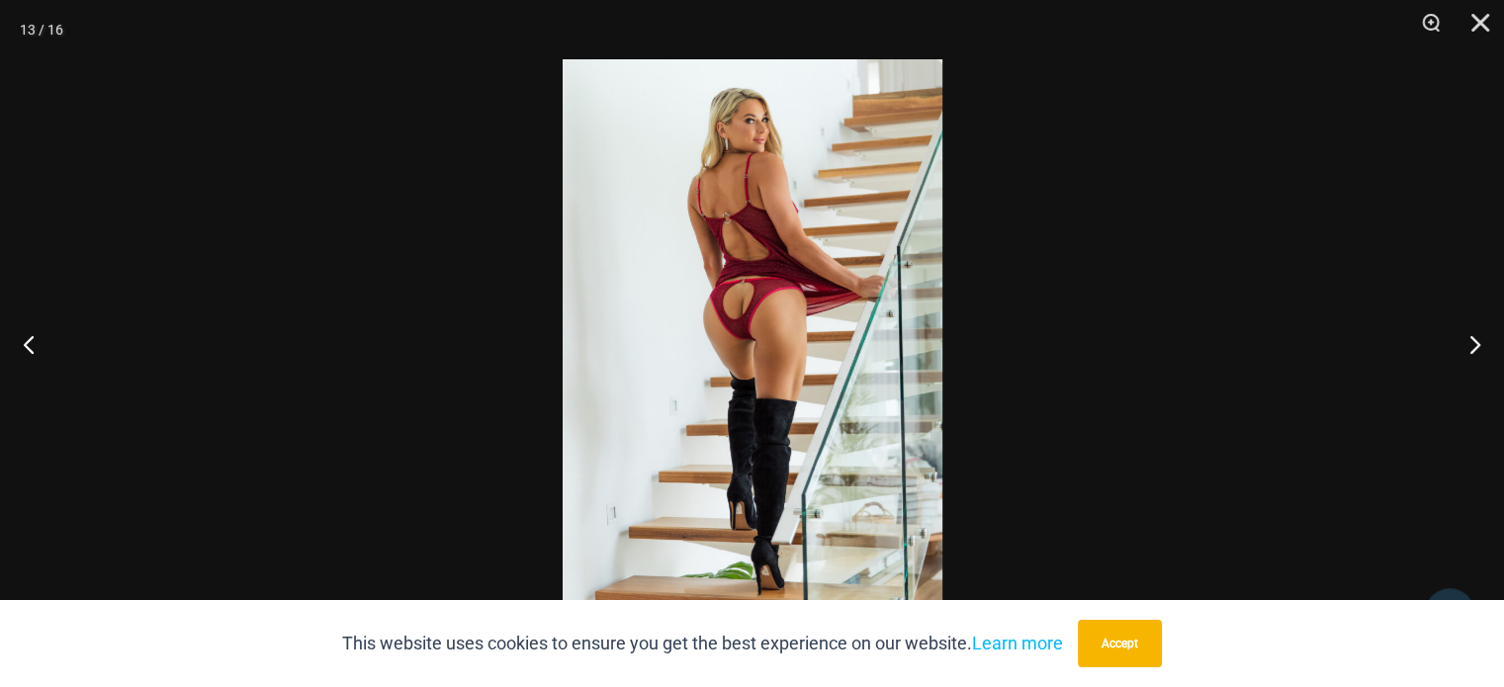
click at [693, 395] on img at bounding box center [753, 343] width 380 height 569
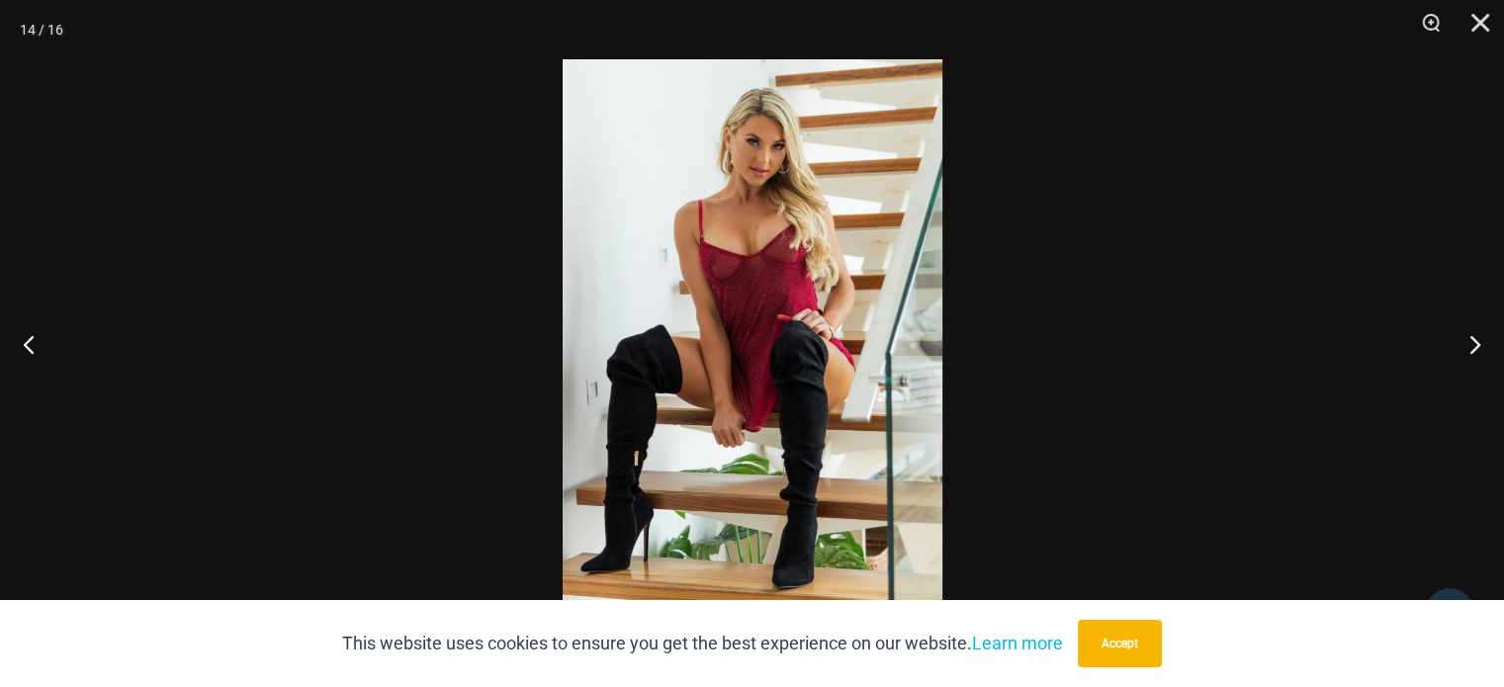
click at [690, 430] on img at bounding box center [753, 343] width 380 height 569
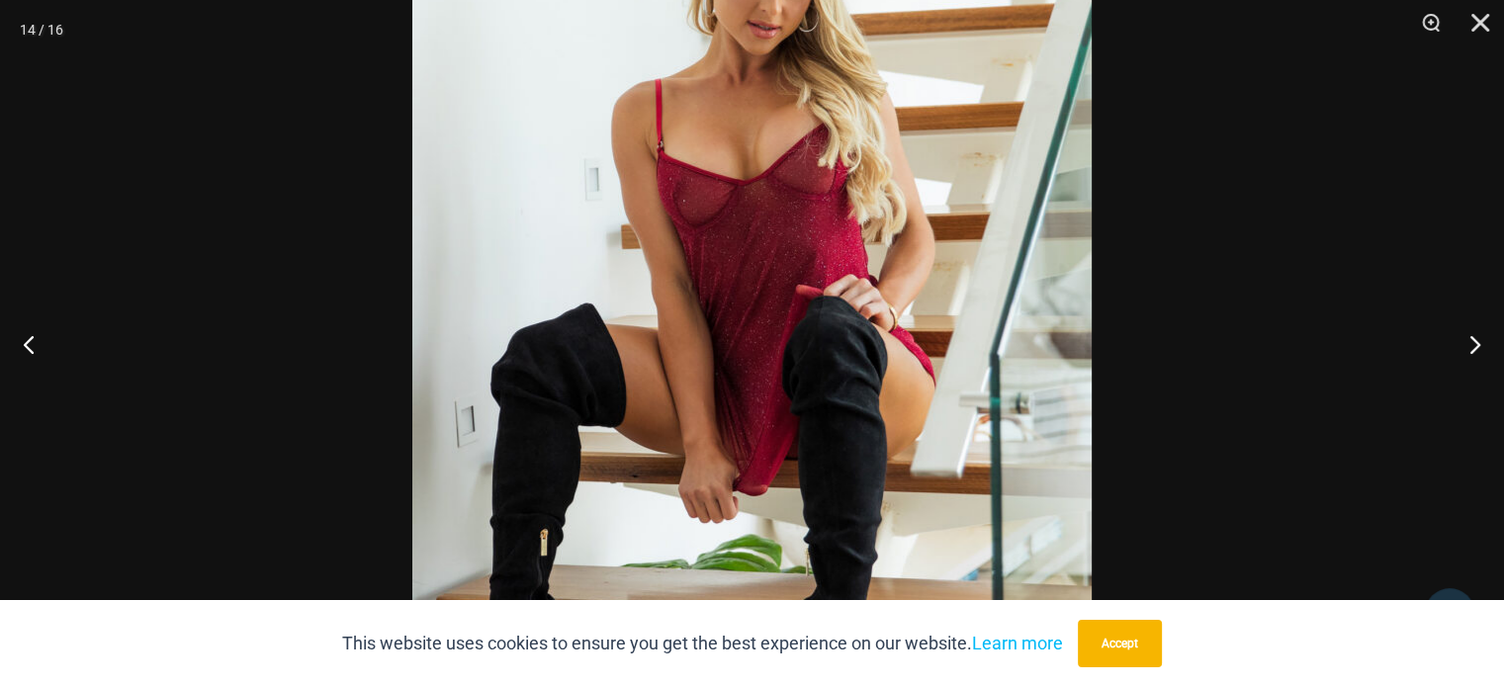
click at [695, 395] on img at bounding box center [751, 337] width 679 height 1018
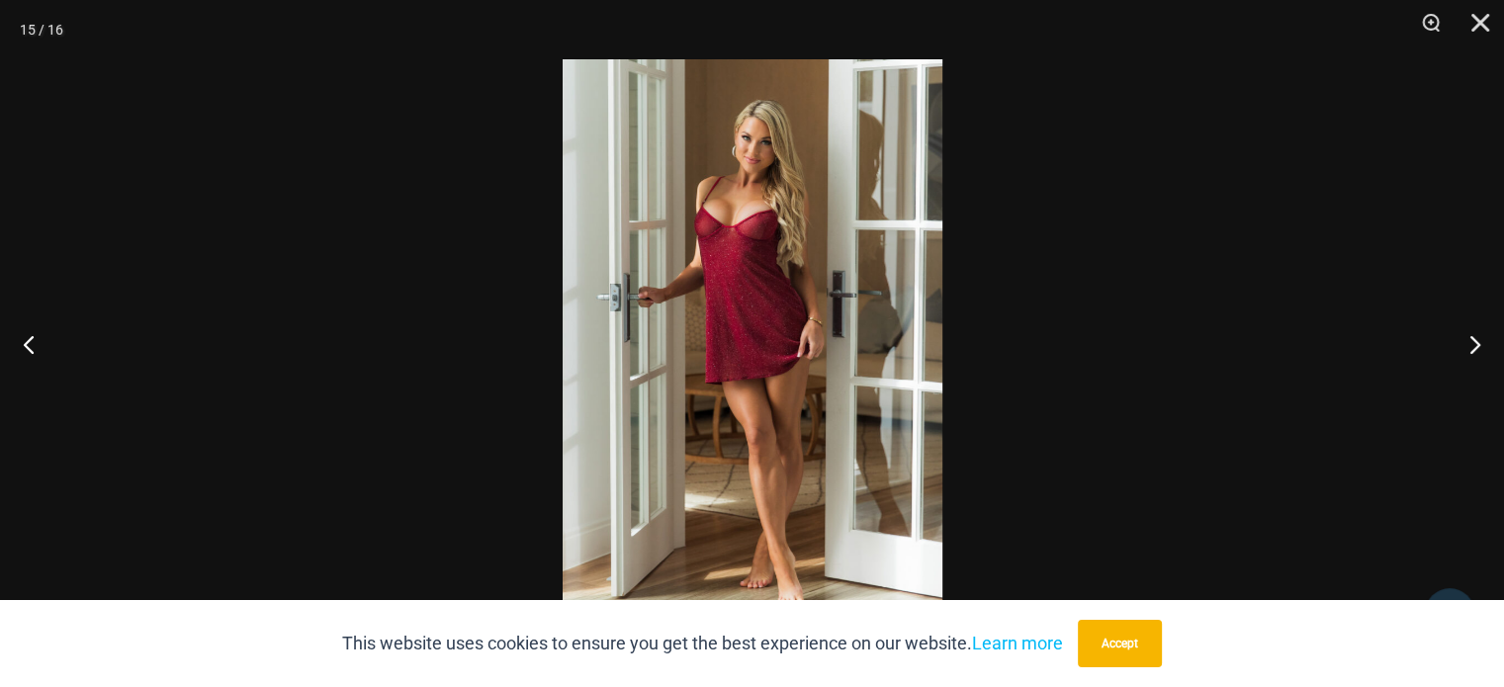
click at [717, 392] on img at bounding box center [753, 343] width 380 height 569
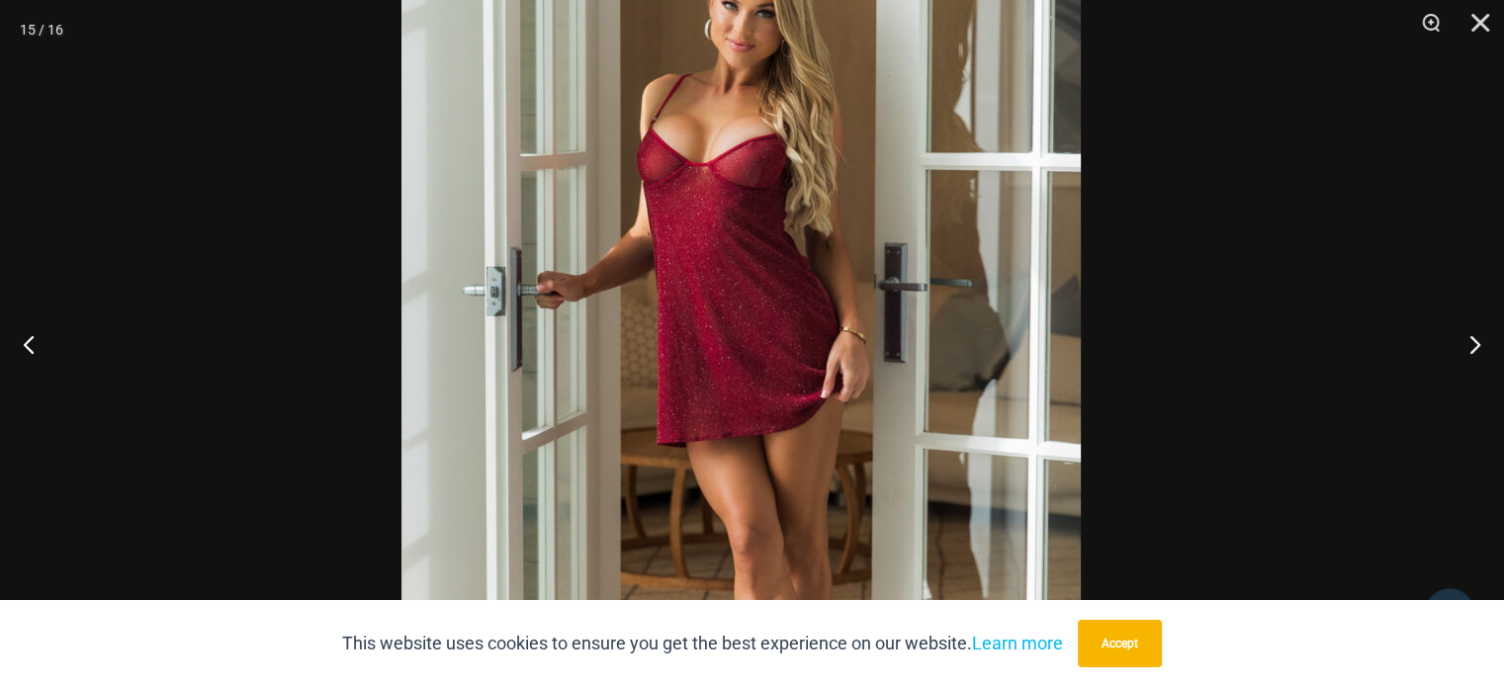
click at [661, 293] on img at bounding box center [740, 374] width 679 height 1018
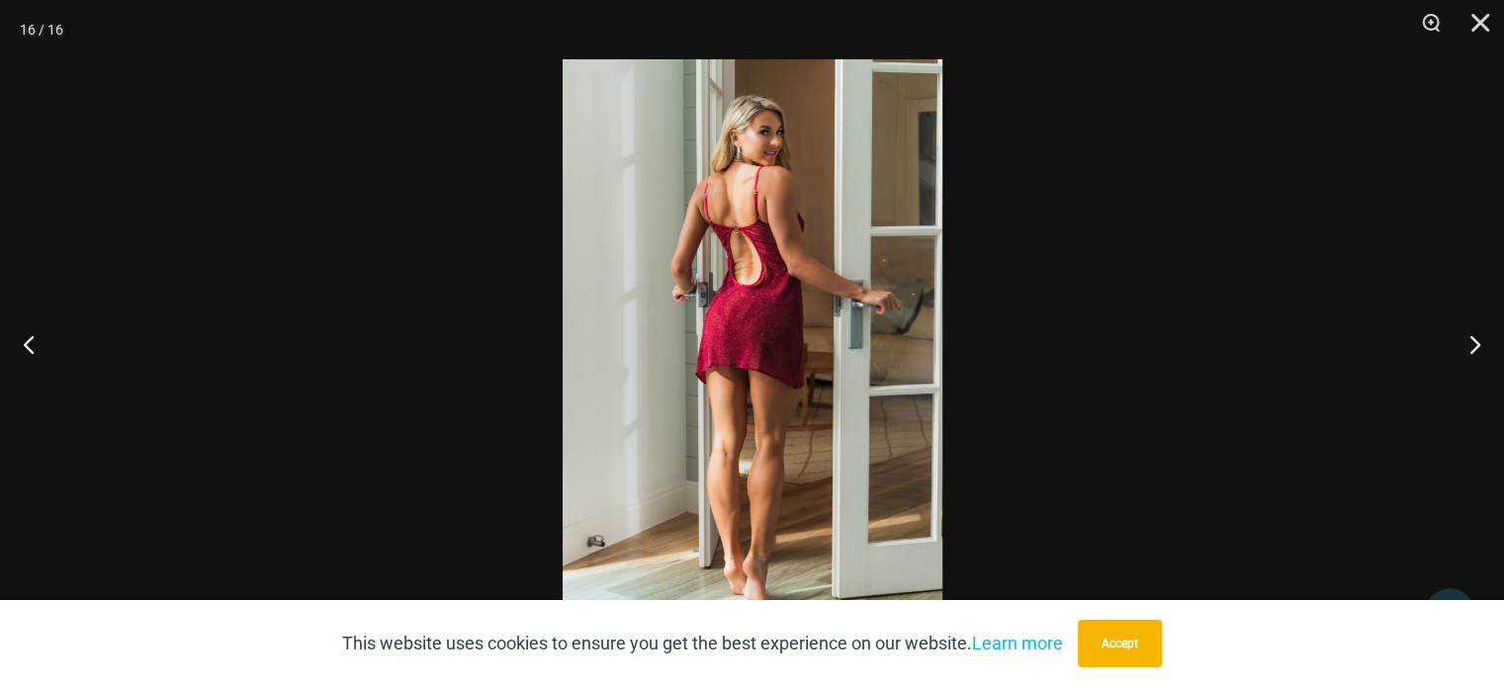
click at [744, 315] on img at bounding box center [753, 343] width 380 height 569
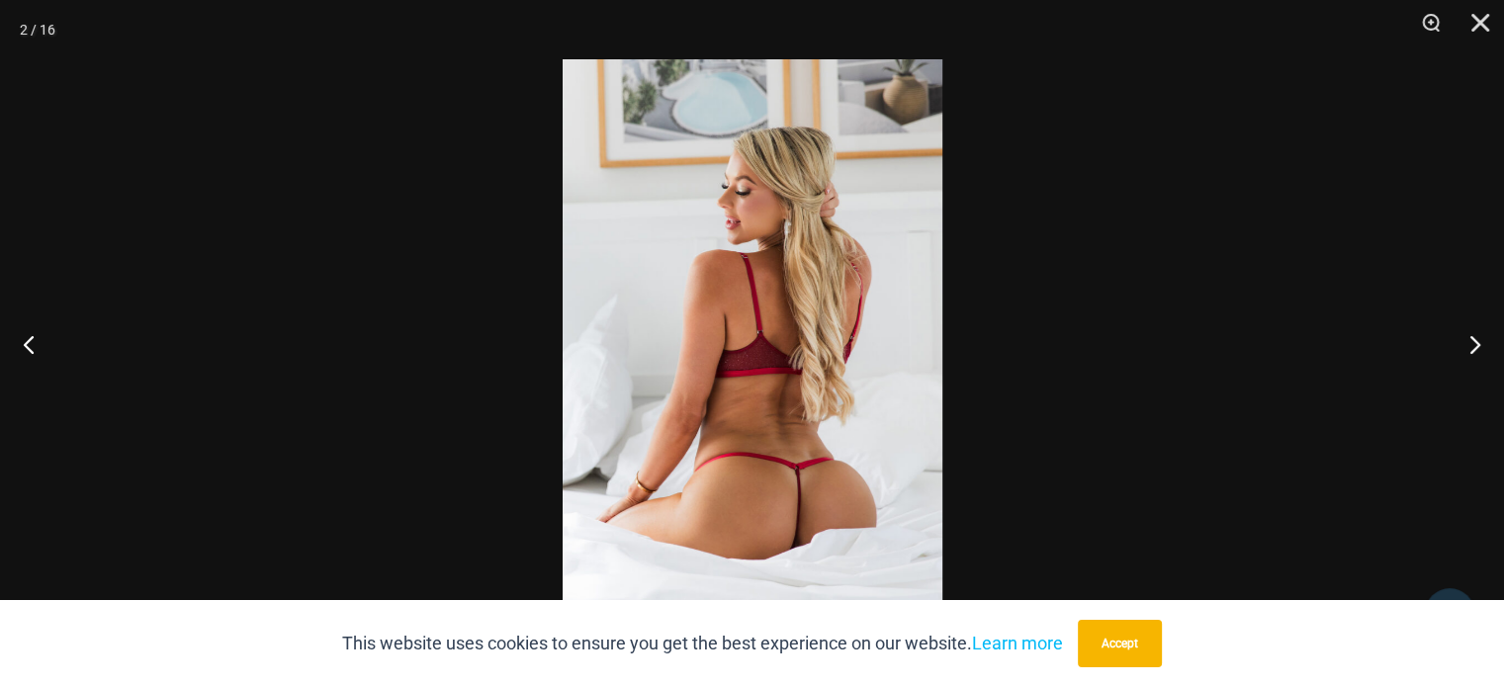
scroll to position [0, 0]
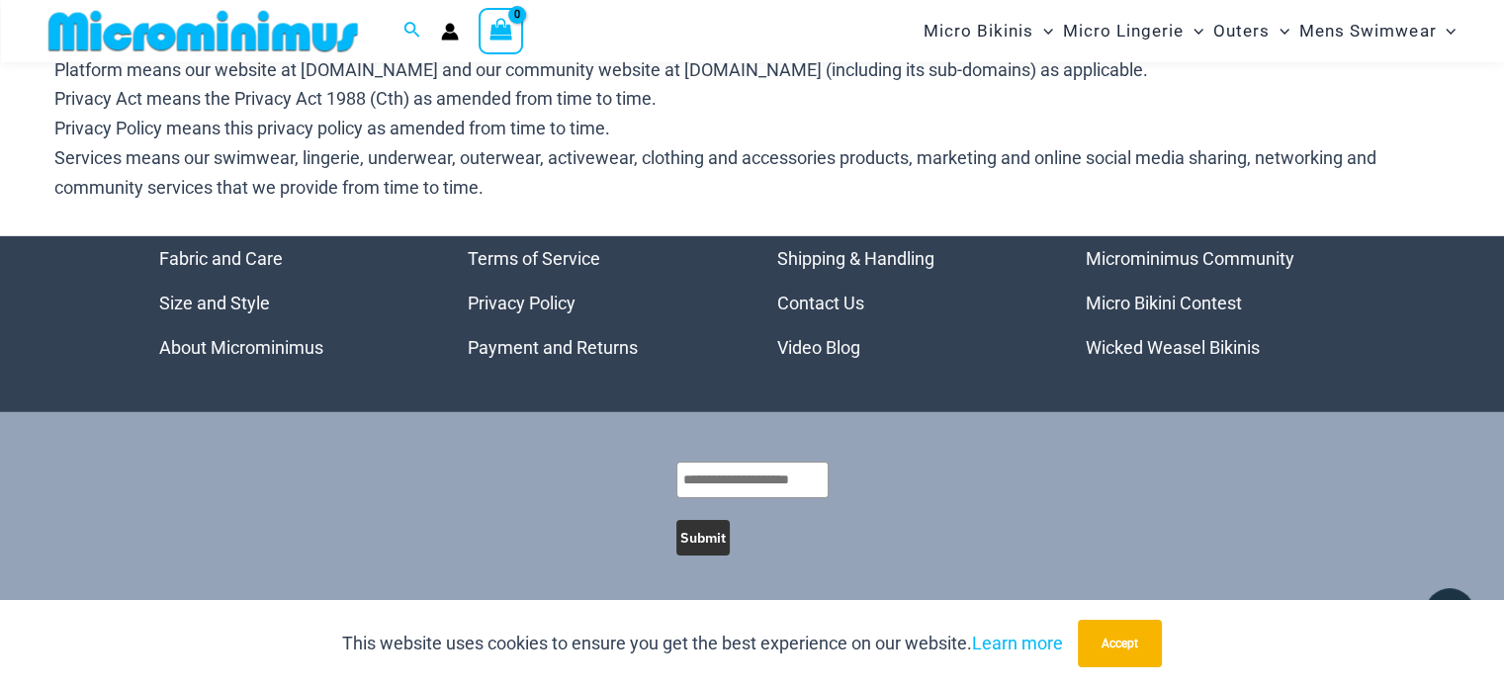
scroll to position [6351, 0]
